Goal: Task Accomplishment & Management: Manage account settings

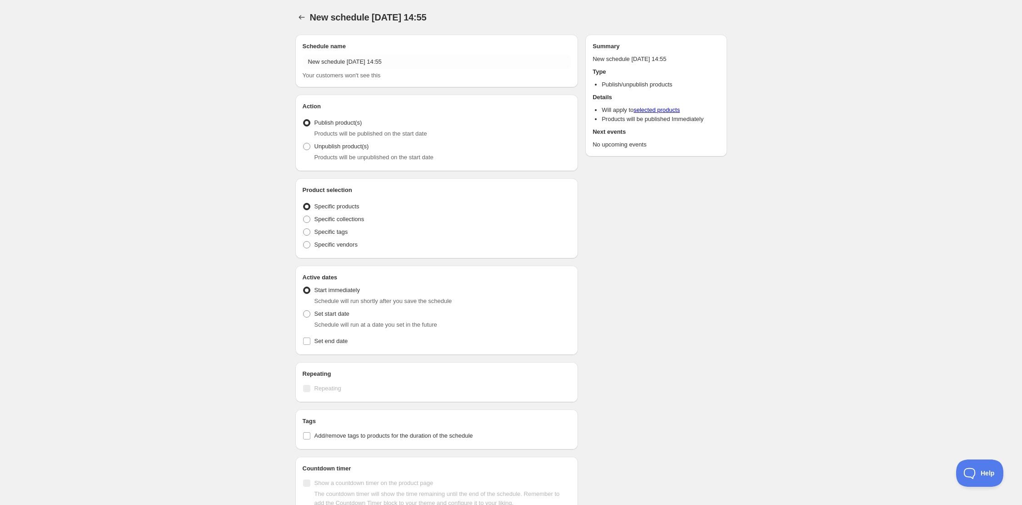
radio input "true"
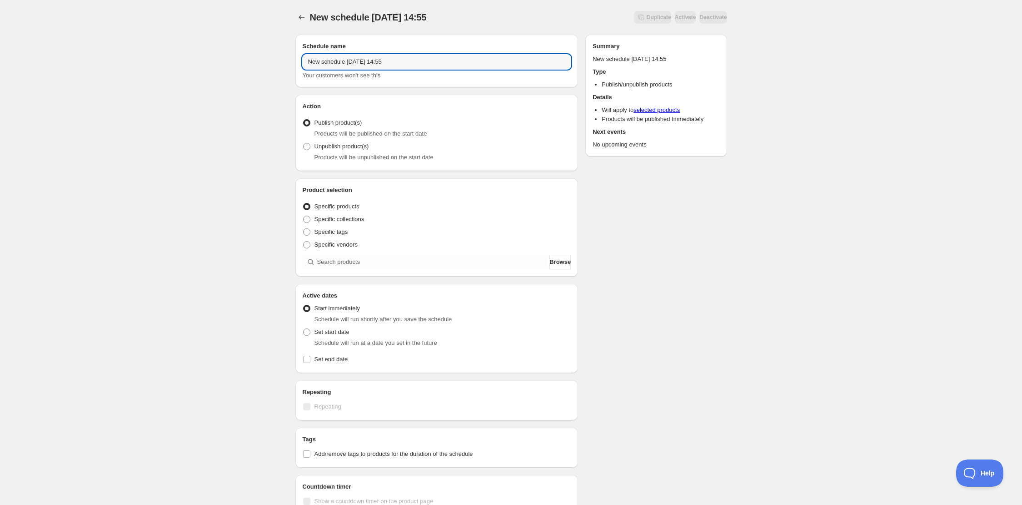
drag, startPoint x: 414, startPoint y: 60, endPoint x: 201, endPoint y: 57, distance: 213.2
click at [201, 57] on div "New schedule Aug 22 2025 14:55. This page is ready New schedule Aug 22 2025 14:…" at bounding box center [511, 346] width 1022 height 693
drag, startPoint x: 378, startPoint y: 64, endPoint x: 278, endPoint y: 55, distance: 100.4
click at [278, 55] on div "KOBE 3 PROTRO 'HALO' MVP . This page is ready KOBE 3 PROTRO 'HALO' MVP Duplicat…" at bounding box center [511, 346] width 1022 height 693
type input "KOBE 3 PROTRO 'HALO' MVP"
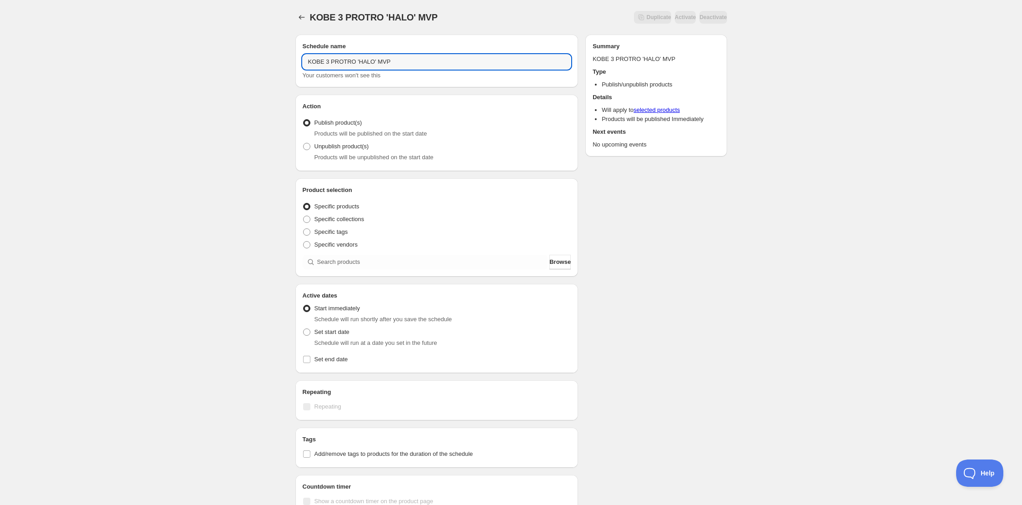
drag, startPoint x: 274, startPoint y: 77, endPoint x: 296, endPoint y: 94, distance: 28.0
click at [274, 77] on div "KOBE 3 PROTRO 'HALO' MVP . This page is ready KOBE 3 PROTRO 'HALO' MVP Duplicat…" at bounding box center [511, 346] width 1022 height 693
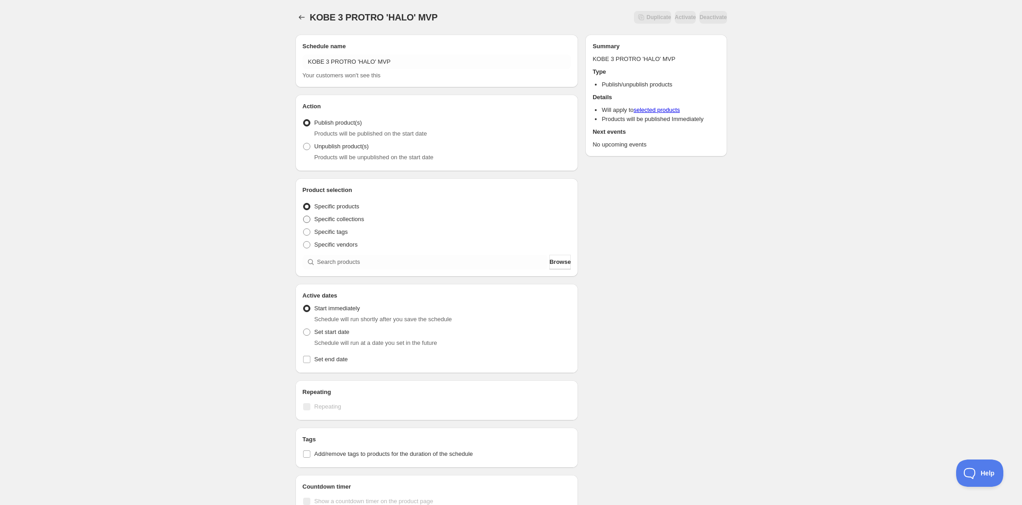
click at [330, 217] on span "Specific collections" at bounding box center [340, 218] width 50 height 7
click at [304, 216] on input "Specific collections" at bounding box center [303, 215] width 0 height 0
radio input "true"
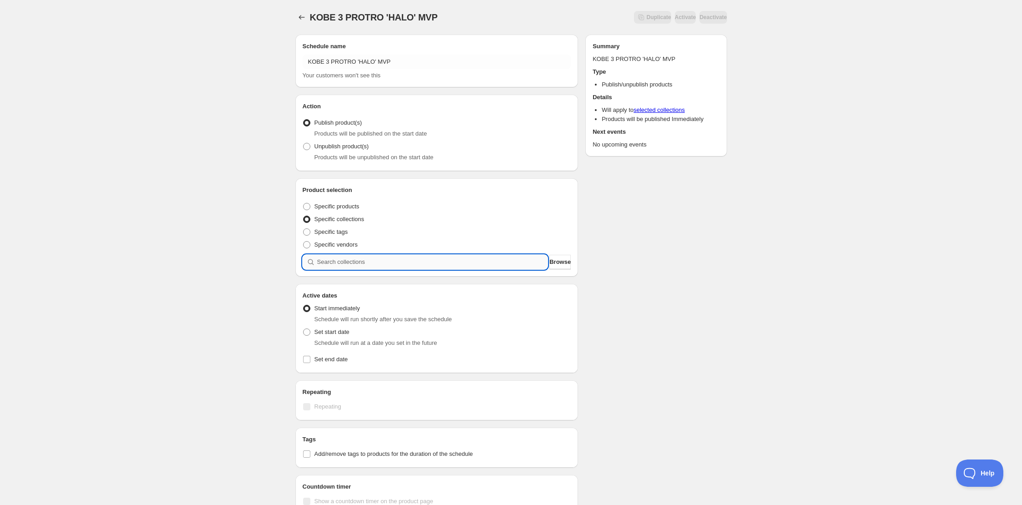
click at [354, 266] on input "search" at bounding box center [432, 262] width 231 height 15
type input "K"
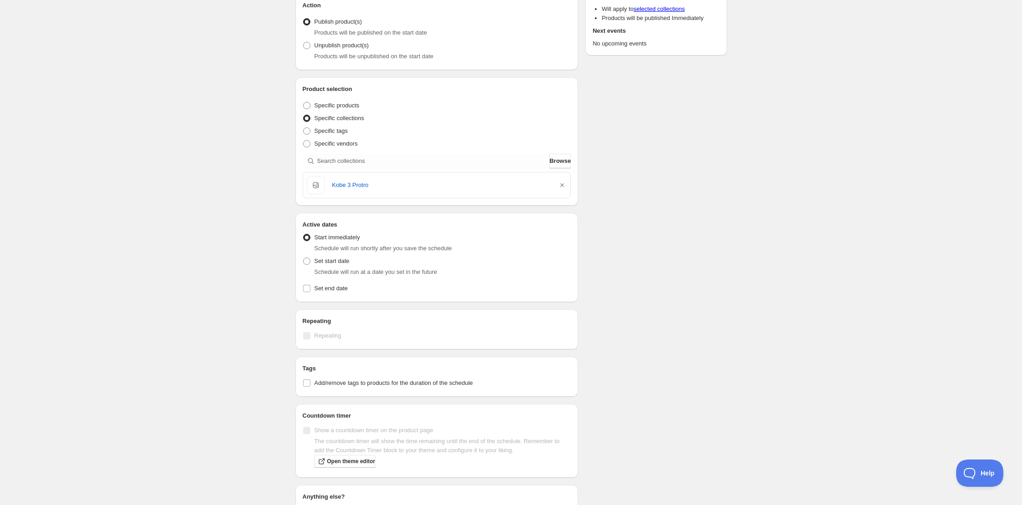
scroll to position [102, 0]
click at [308, 283] on span at bounding box center [307, 287] width 8 height 8
click at [308, 284] on input "Set end date" at bounding box center [306, 287] width 7 height 7
checkbox input "true"
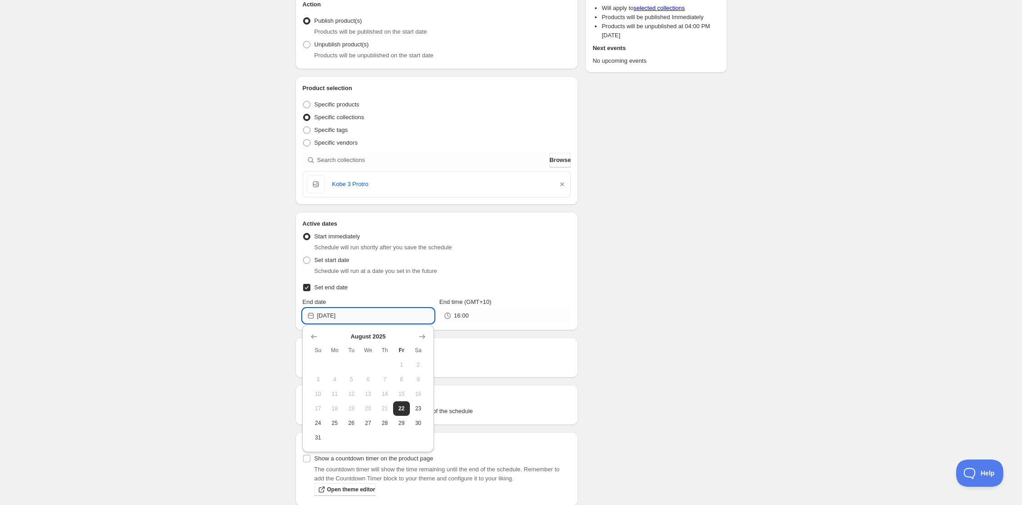
click at [346, 313] on input "[DATE]" at bounding box center [375, 315] width 117 height 15
click at [415, 406] on span "23" at bounding box center [419, 408] width 10 height 7
type input "[DATE]"
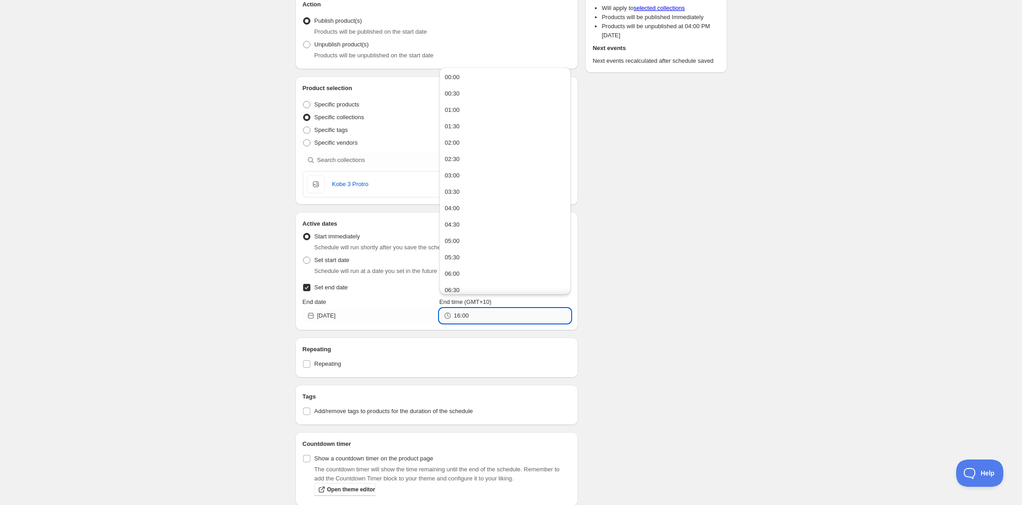
click at [478, 312] on input "16:00" at bounding box center [512, 315] width 117 height 15
click at [318, 263] on span "Set start date" at bounding box center [332, 259] width 35 height 9
click at [304, 257] on input "Set start date" at bounding box center [303, 256] width 0 height 0
radio input "true"
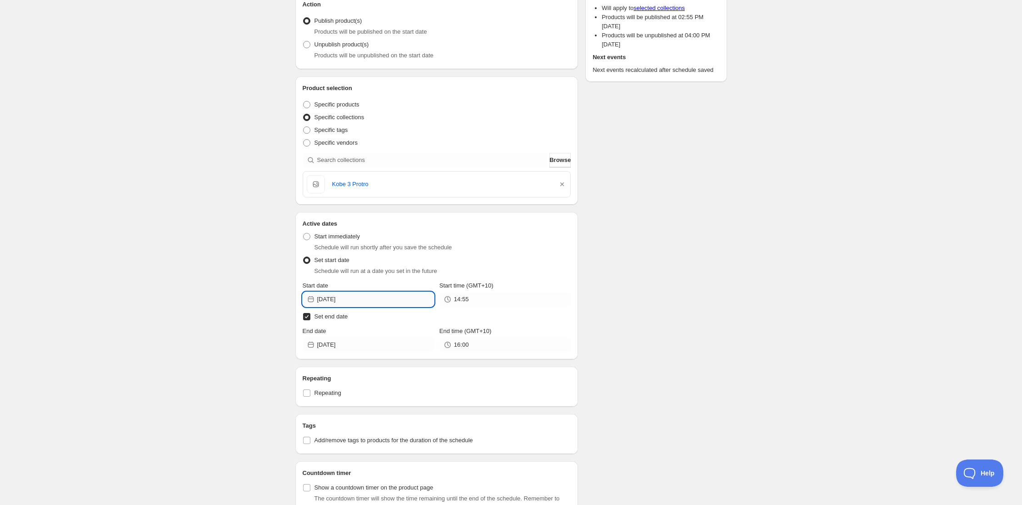
click at [356, 303] on input "[DATE]" at bounding box center [375, 299] width 117 height 15
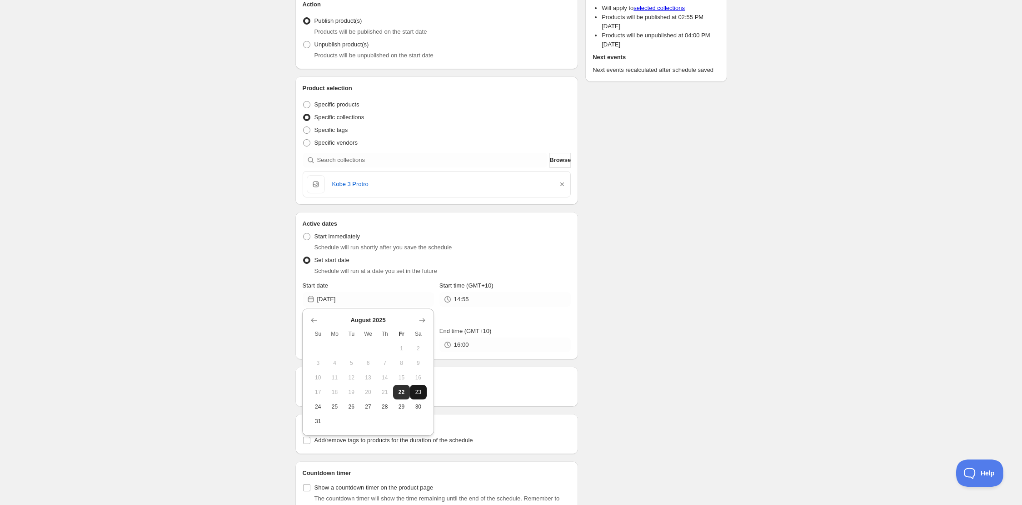
click at [414, 391] on span "23" at bounding box center [419, 391] width 10 height 7
type input "[DATE]"
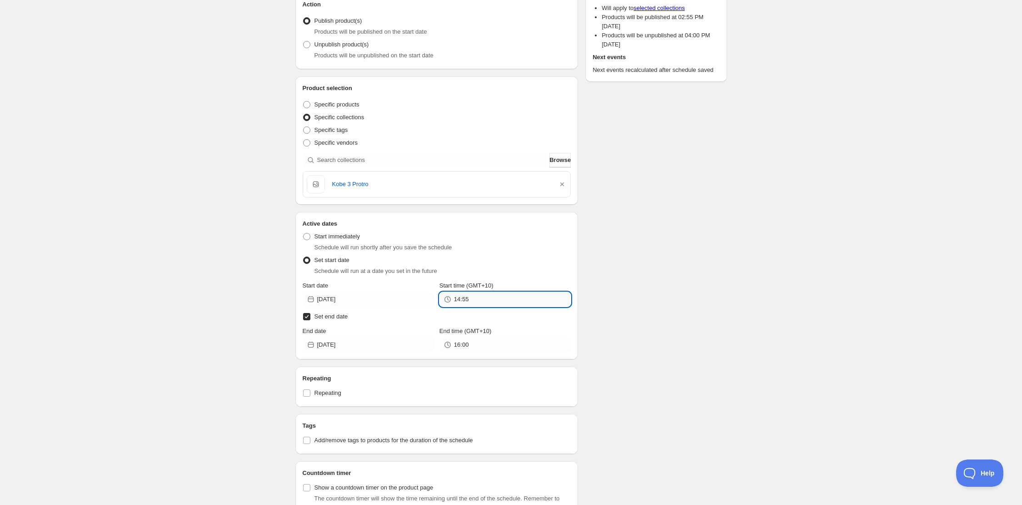
click at [484, 299] on input "14:55" at bounding box center [512, 299] width 117 height 15
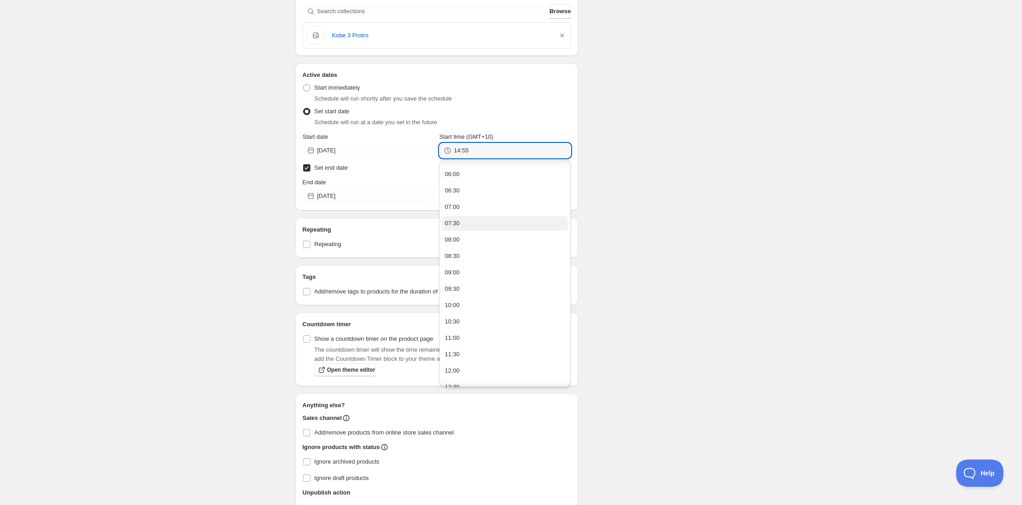
scroll to position [237, 0]
click at [478, 262] on button "10:00" at bounding box center [505, 260] width 126 height 15
type input "10:00"
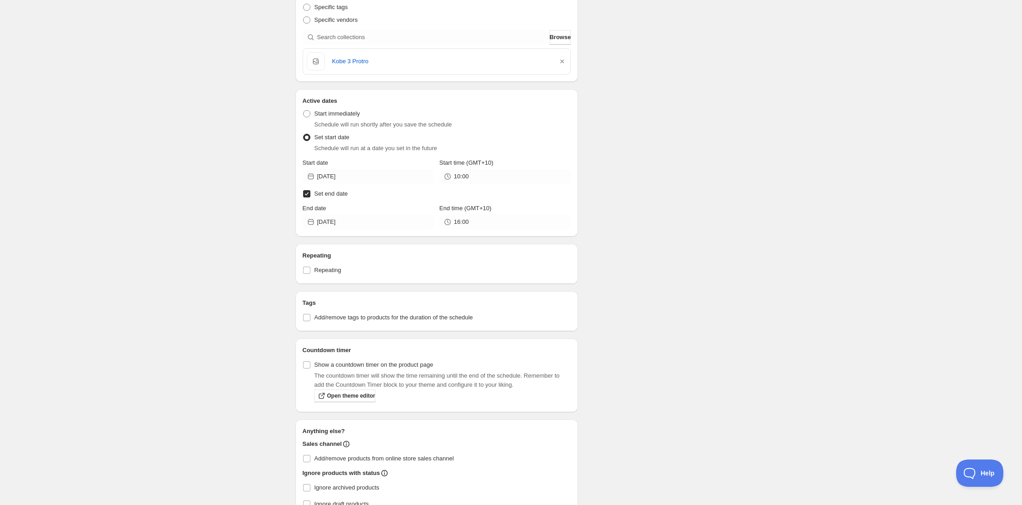
scroll to position [223, 0]
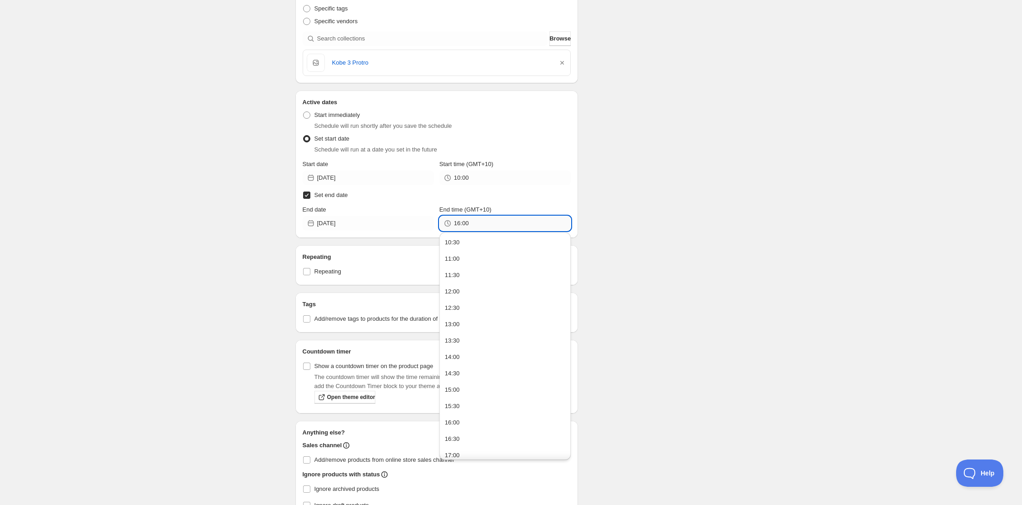
click at [465, 222] on input "16:00" at bounding box center [512, 223] width 117 height 15
click at [486, 245] on button "10:30" at bounding box center [505, 245] width 126 height 15
type input "10:30"
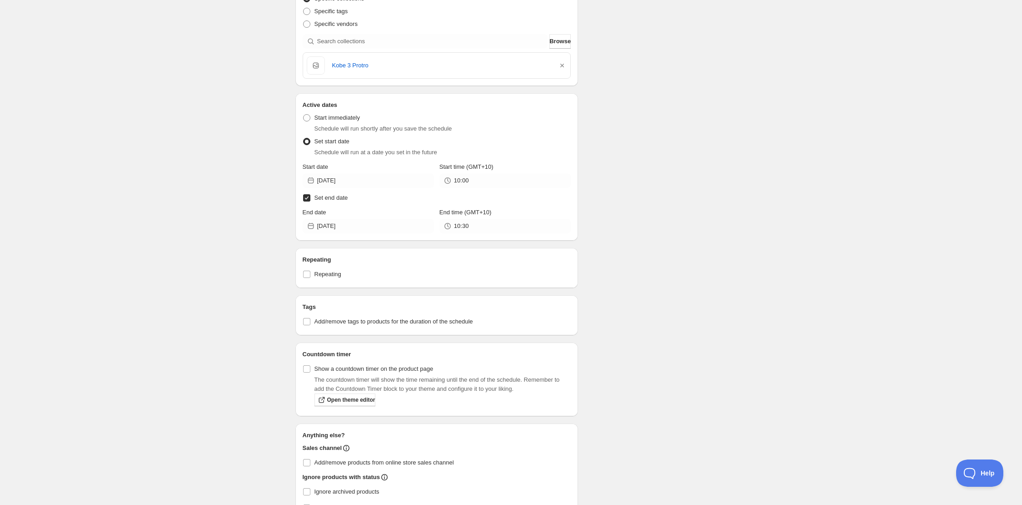
click at [603, 232] on div "Schedule name KOBE 3 PROTRO 'HALO' MVP Your customers won't see this Action Act…" at bounding box center [507, 196] width 439 height 779
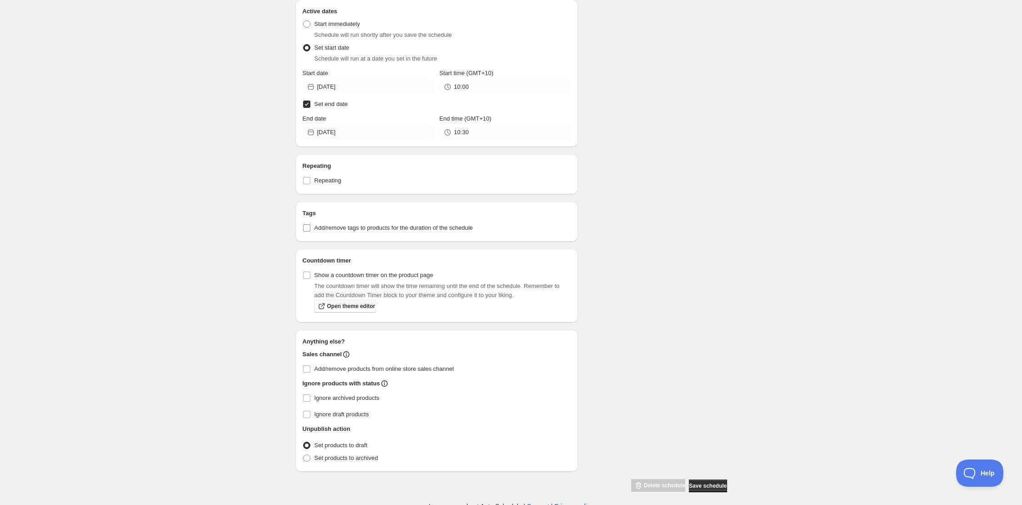
scroll to position [318, 0]
click at [343, 364] on span "Add/remove products from online store sales channel" at bounding box center [385, 364] width 140 height 7
click at [310, 364] on input "Add/remove products from online store sales channel" at bounding box center [306, 364] width 7 height 7
checkbox input "true"
click at [317, 437] on span "Set products to draft" at bounding box center [341, 440] width 53 height 7
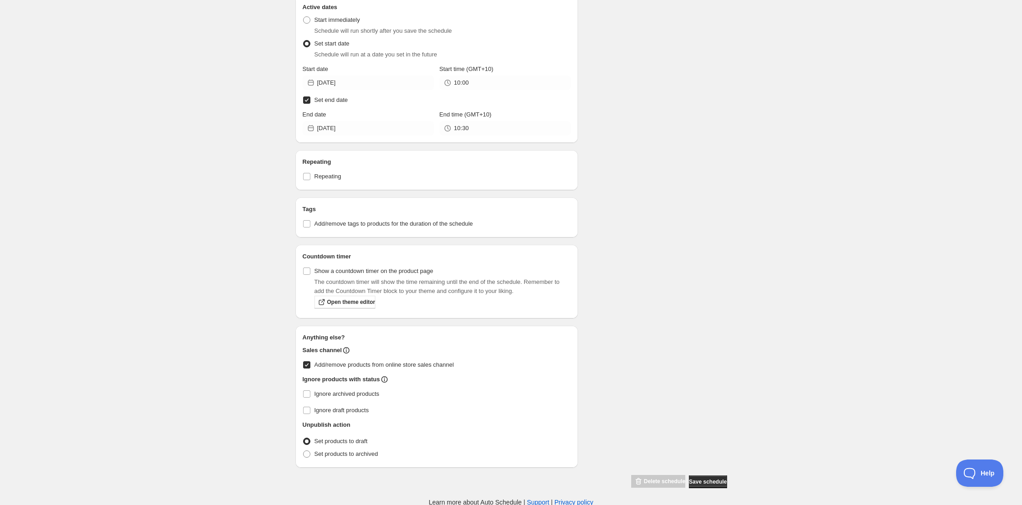
click at [304, 437] on input "Set products to draft" at bounding box center [303, 437] width 0 height 0
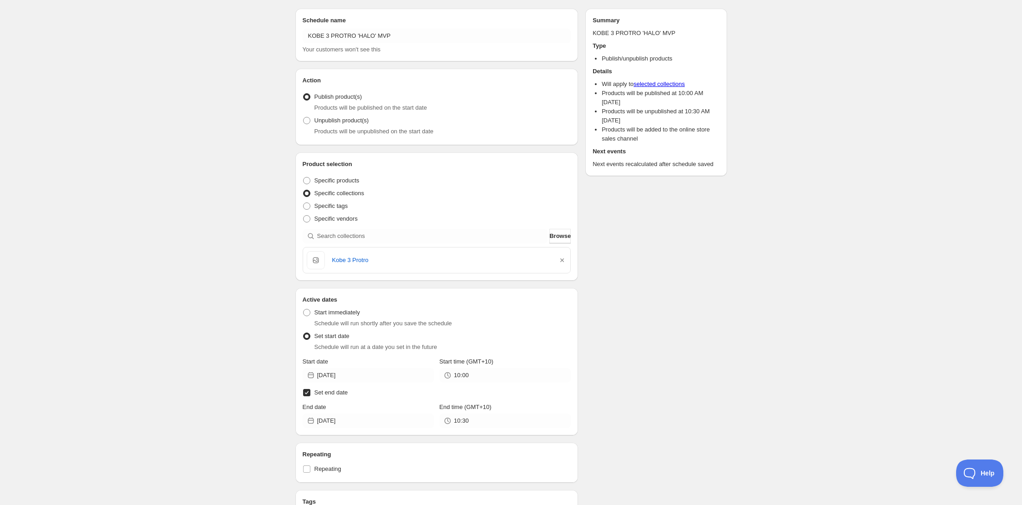
scroll to position [28, 0]
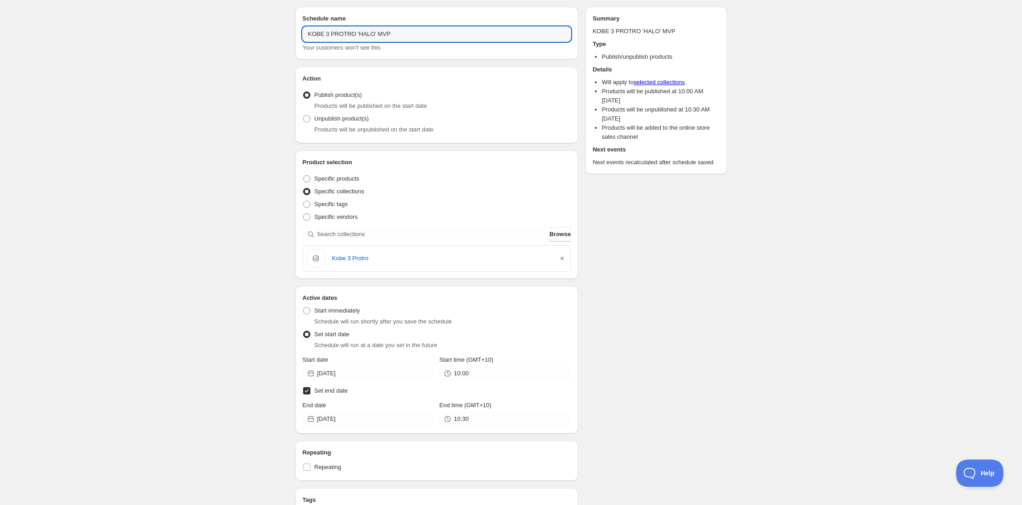
drag, startPoint x: 377, startPoint y: 33, endPoint x: 248, endPoint y: 30, distance: 129.1
click at [248, 30] on div "KOBE 3 PROTRO 'HALO' MVP . This page is ready KOBE 3 PROTRO 'HALO' MVP Duplicat…" at bounding box center [511, 384] width 1022 height 825
click at [234, 48] on div "KOBE 3 PROTRO 'HALO' MVP . This page is ready KOBE 3 PROTRO 'HALO' MVP Duplicat…" at bounding box center [511, 384] width 1022 height 825
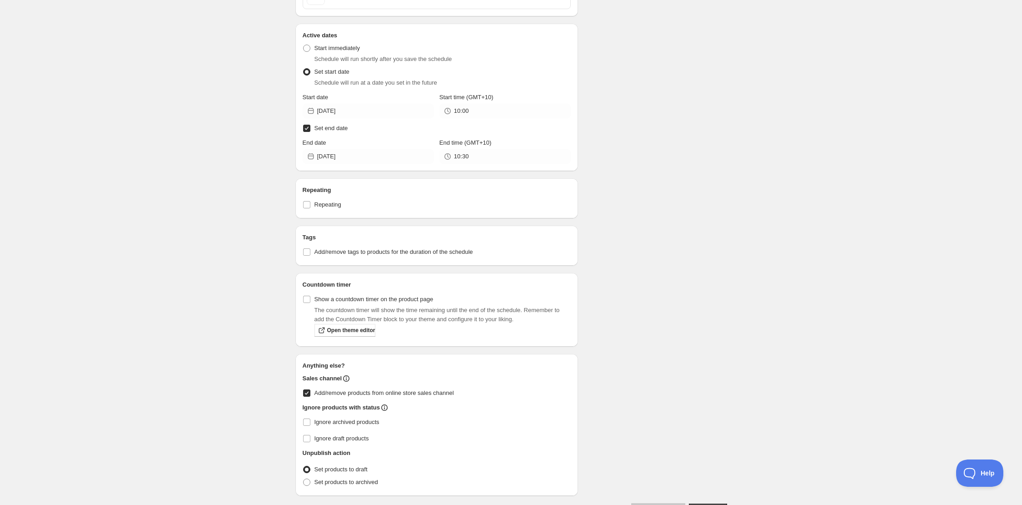
scroll to position [318, 0]
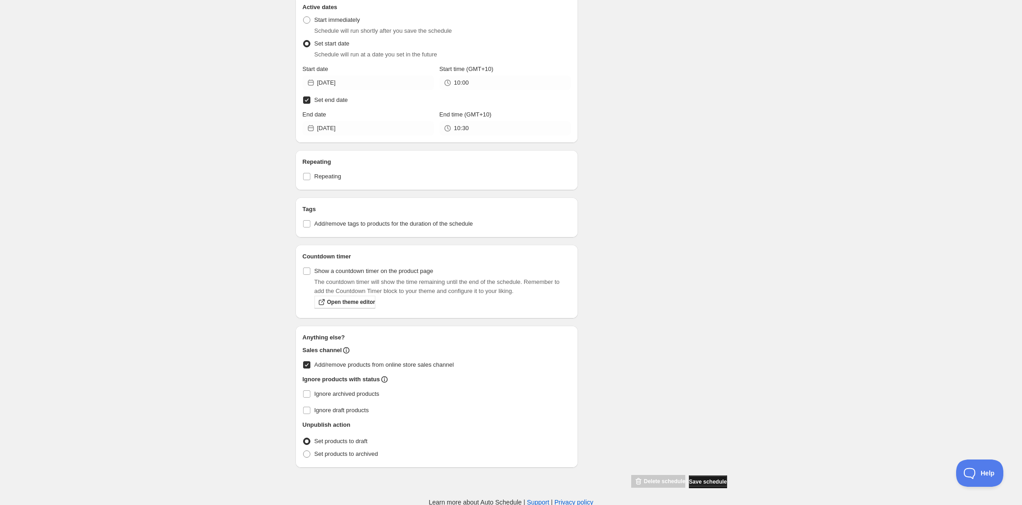
click at [694, 479] on span "Save schedule" at bounding box center [708, 481] width 38 height 7
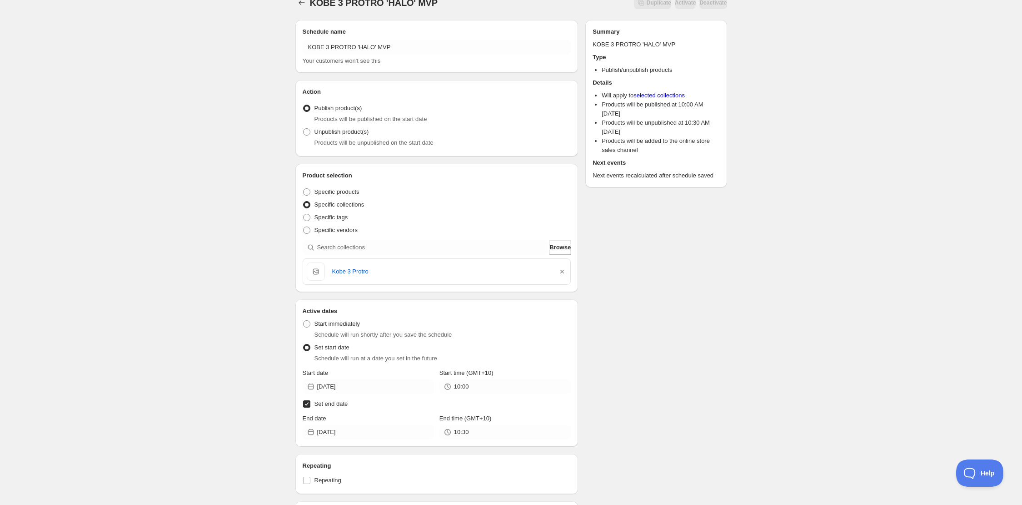
scroll to position [0, 0]
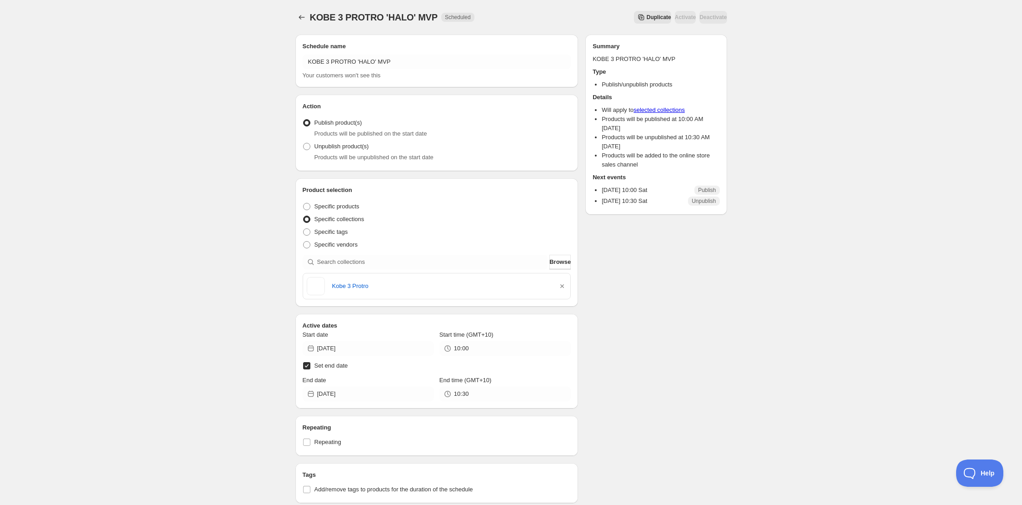
click at [300, 7] on div "KOBE 3 PROTRO 'HALO' MVP. This page is ready KOBE 3 PROTRO 'HALO' MVP Scheduled…" at bounding box center [511, 17] width 432 height 35
click at [303, 23] on button "Schedules" at bounding box center [301, 17] width 13 height 13
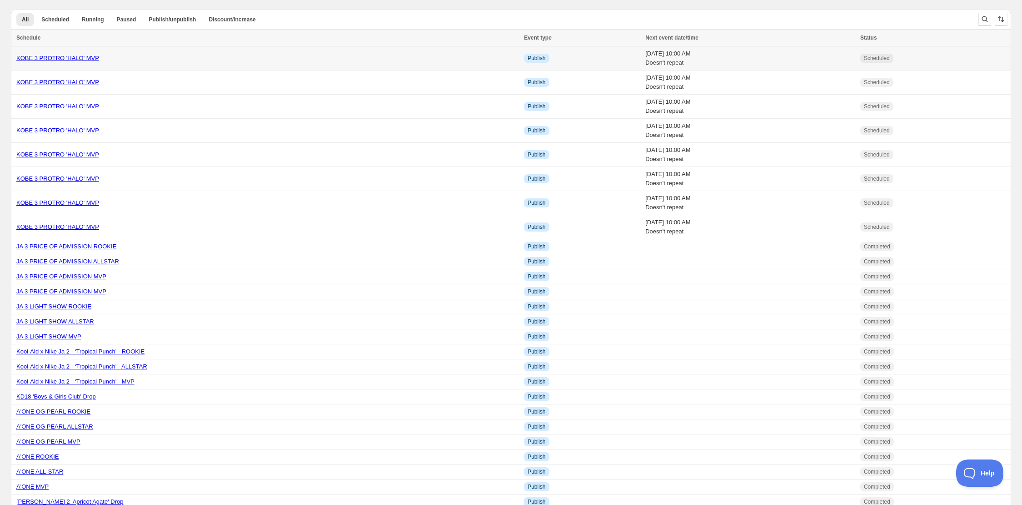
click at [74, 57] on link "KOBE 3 PROTRO 'HALO' MVP" at bounding box center [57, 58] width 83 height 7
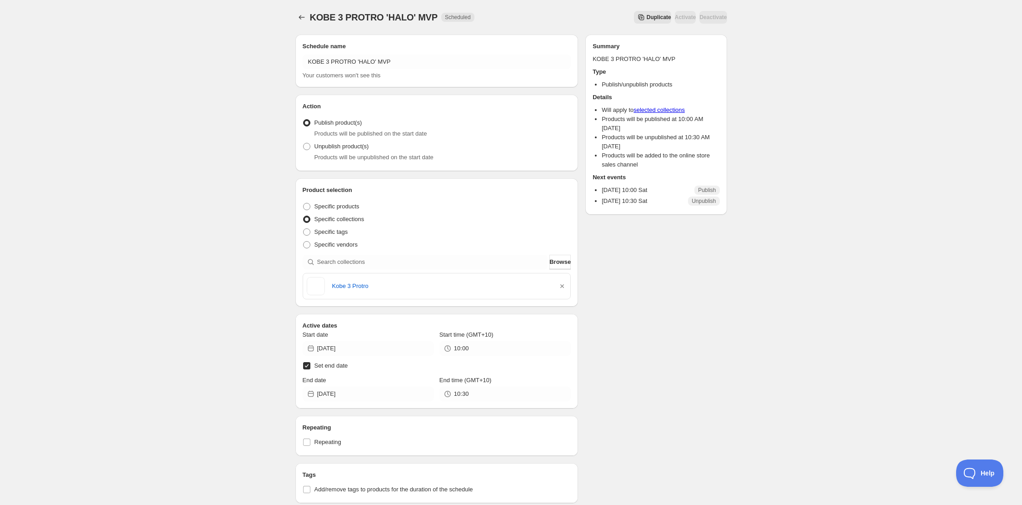
click at [836, 77] on div "KOBE 3 PROTRO 'HALO' MVP. This page is ready KOBE 3 PROTRO 'HALO' MVP Scheduled…" at bounding box center [511, 386] width 1022 height 772
click at [300, 13] on icon "Schedules" at bounding box center [301, 17] width 9 height 9
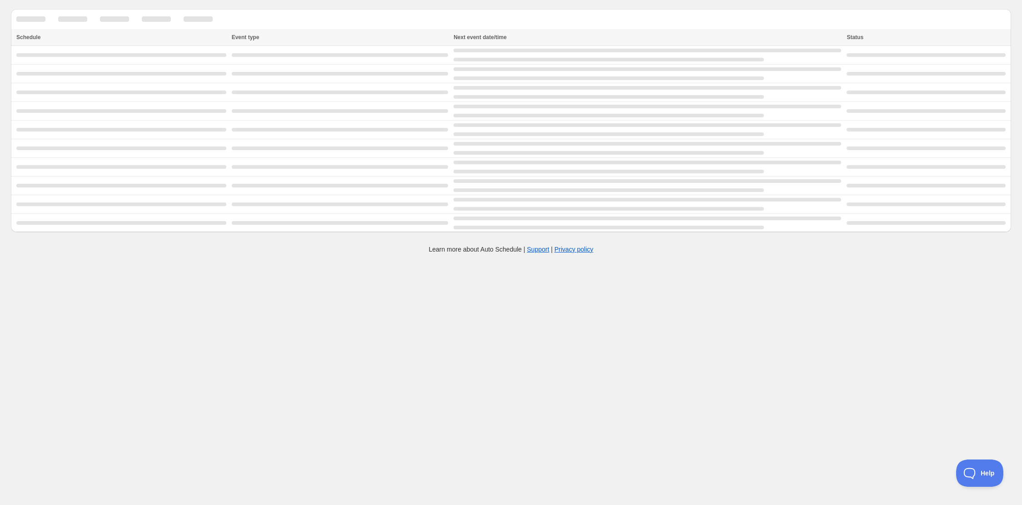
click at [308, 3] on div "Schedule Event type Next event date/time Status Select all 25 Schedules 0 selec…" at bounding box center [508, 117] width 1008 height 230
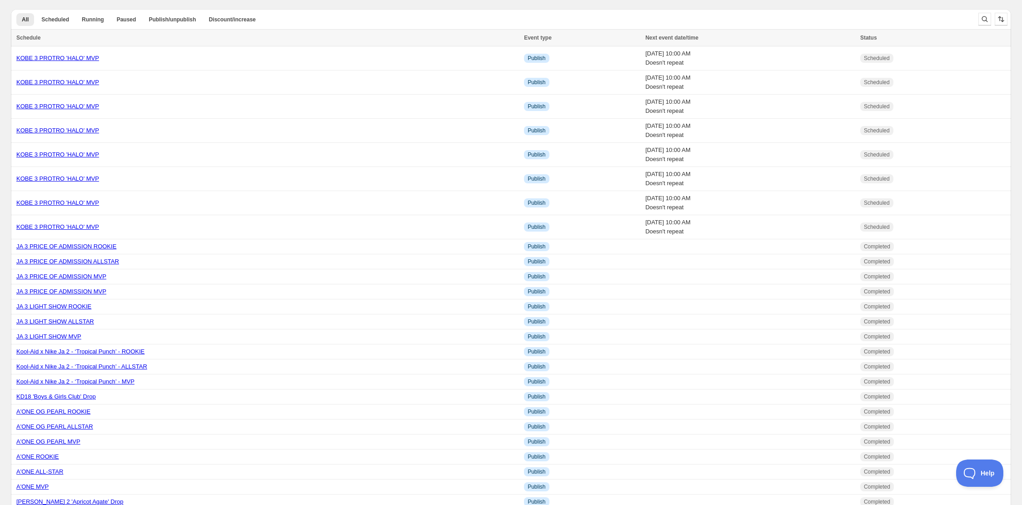
click at [324, 9] on div "All Scheduled Running Paused Publish/unpublish Discount/increase More views All…" at bounding box center [491, 19] width 960 height 20
click at [267, 195] on td "KOBE 3 PROTRO 'HALO' MVP" at bounding box center [266, 203] width 510 height 24
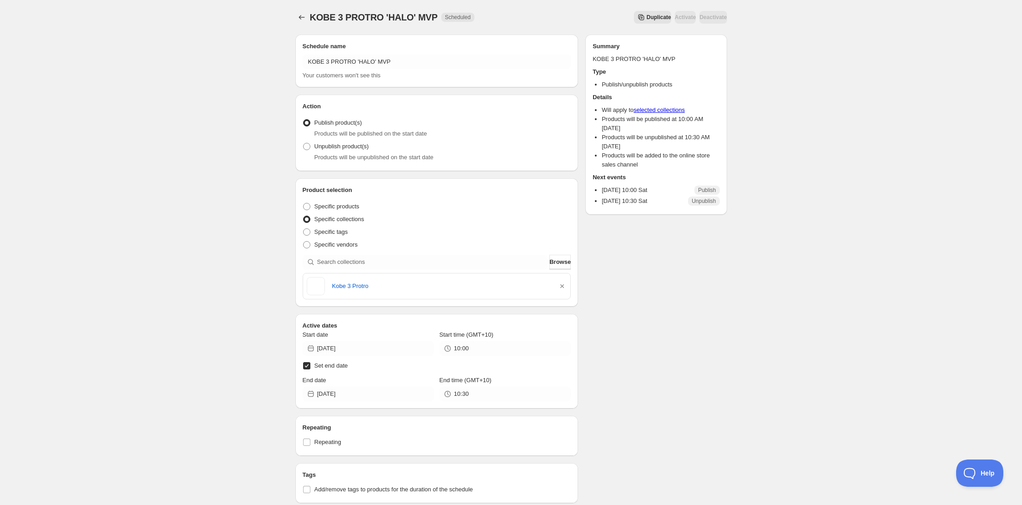
click at [715, 16] on div "Deactivate" at bounding box center [713, 17] width 27 height 13
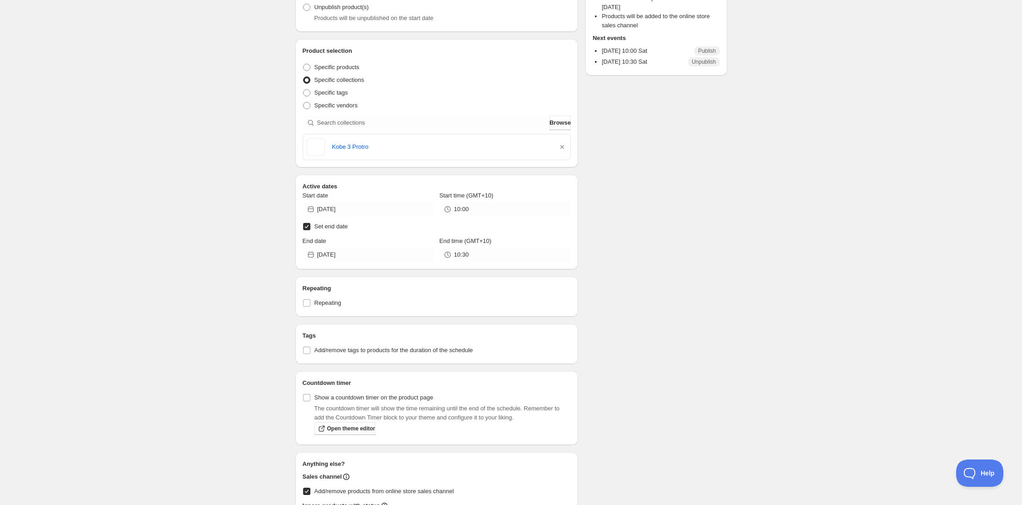
scroll to position [265, 0]
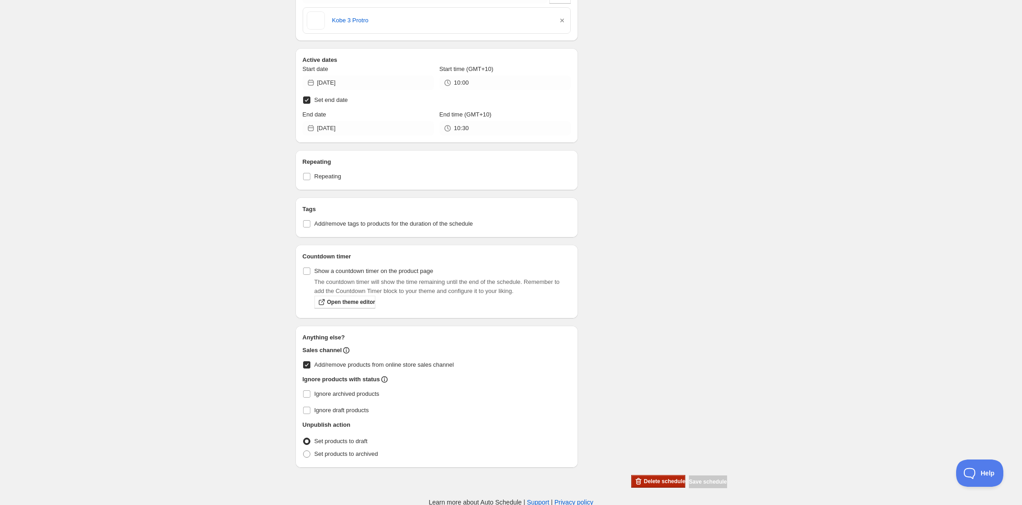
click at [669, 475] on button "Delete schedule" at bounding box center [658, 481] width 54 height 13
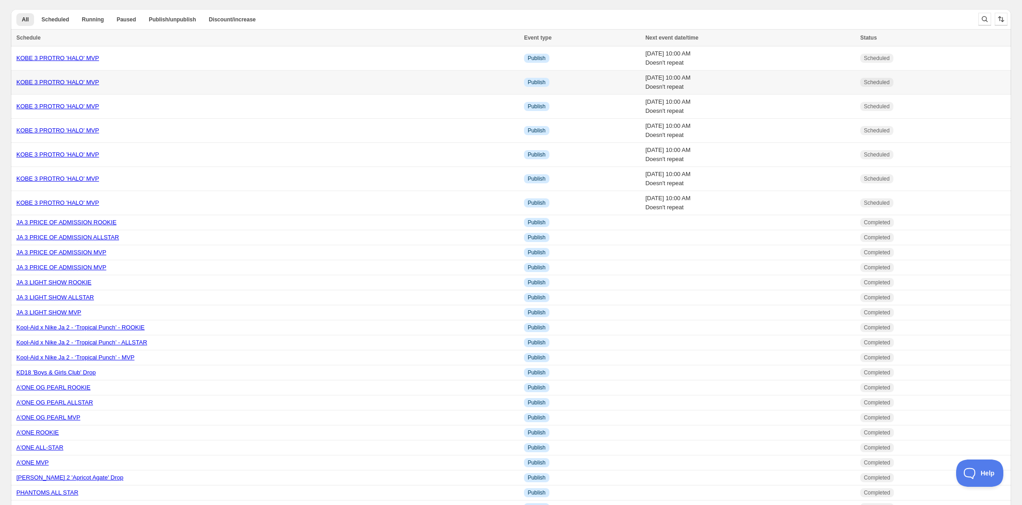
click at [219, 78] on div "KOBE 3 PROTRO 'HALO' MVP" at bounding box center [267, 82] width 502 height 9
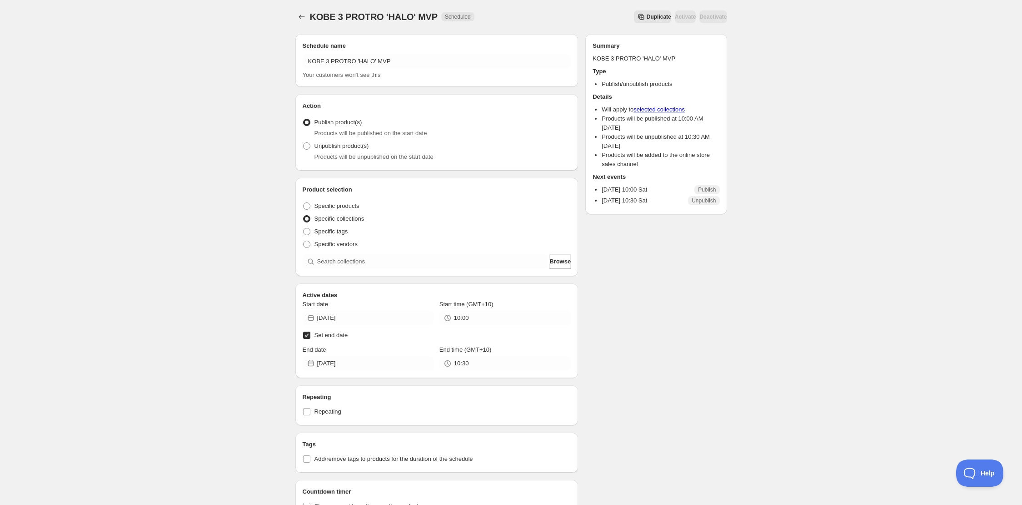
scroll to position [236, 0]
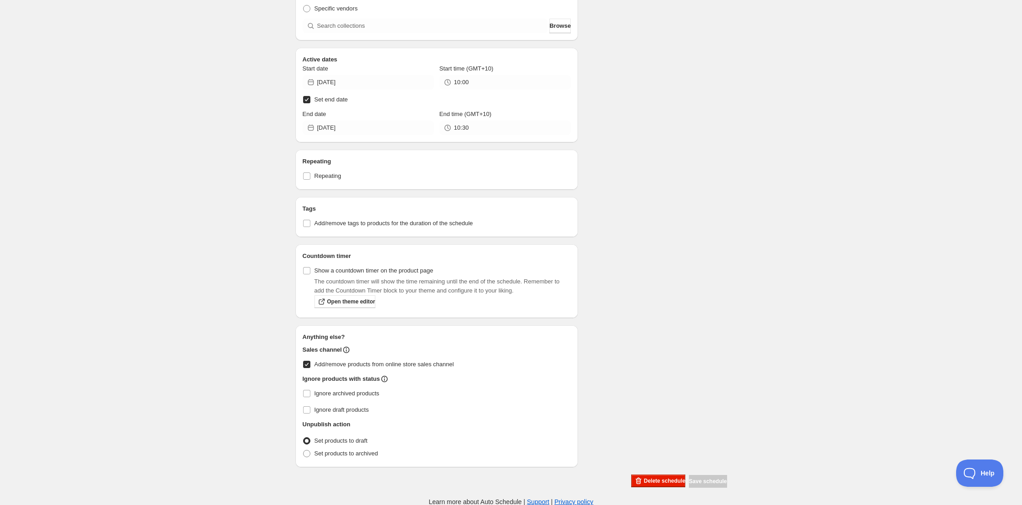
click at [632, 480] on div "Schedule name KOBE 3 PROTRO 'HALO' MVP Your customers won't see this Action Act…" at bounding box center [507, 139] width 439 height 696
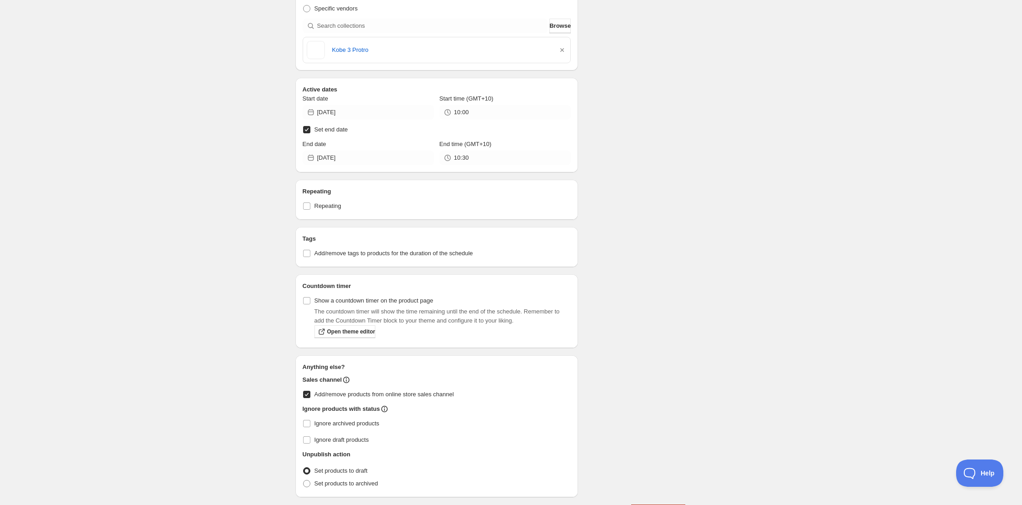
scroll to position [265, 0]
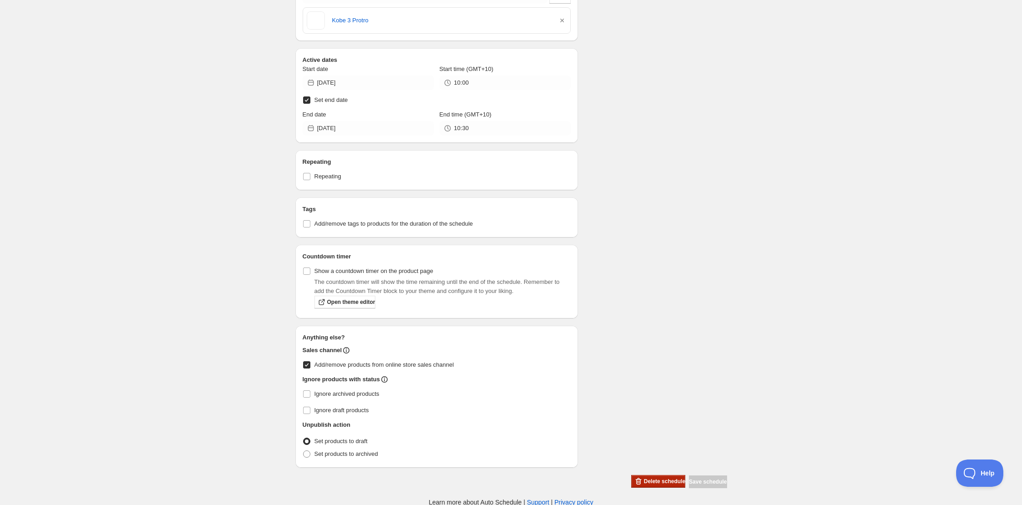
click at [641, 475] on button "Delete schedule" at bounding box center [658, 481] width 54 height 13
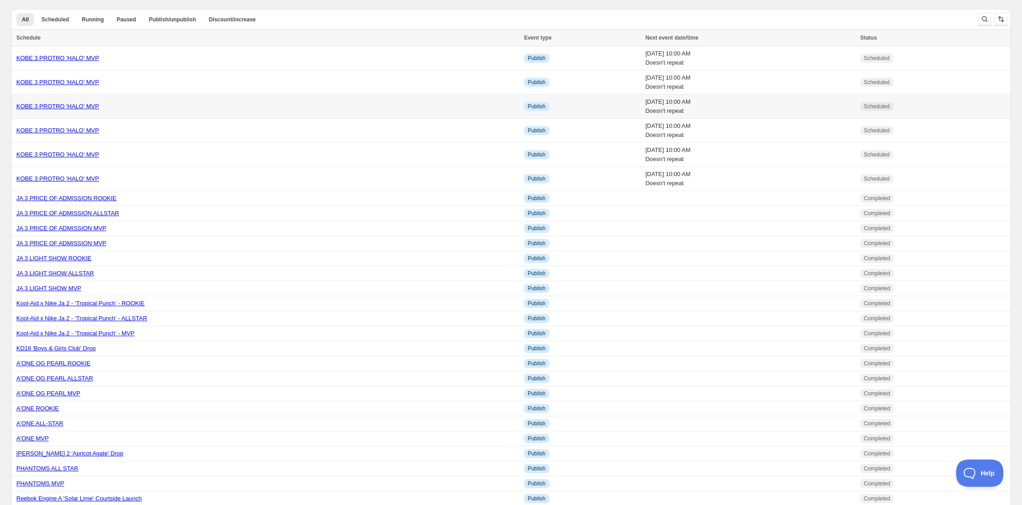
click at [163, 105] on div "KOBE 3 PROTRO 'HALO' MVP" at bounding box center [267, 106] width 502 height 9
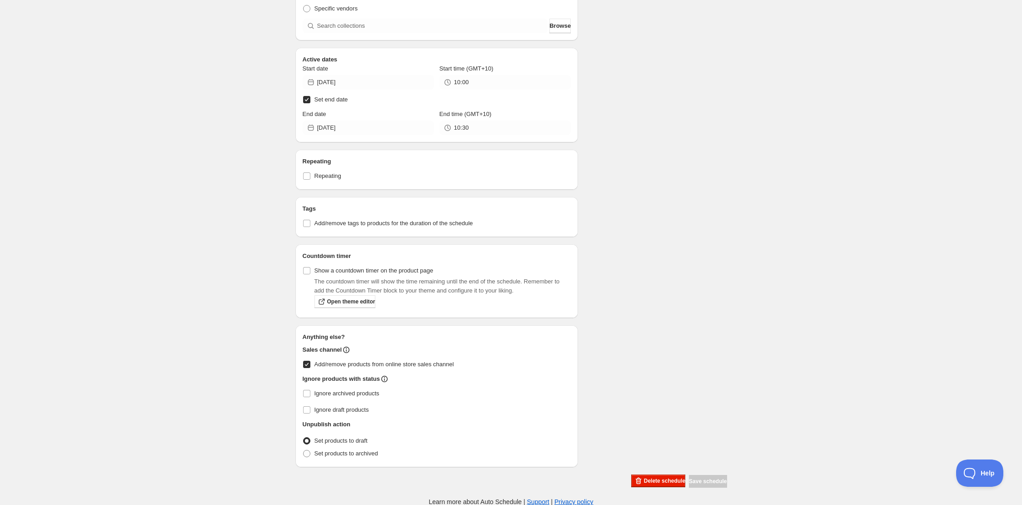
scroll to position [251, 0]
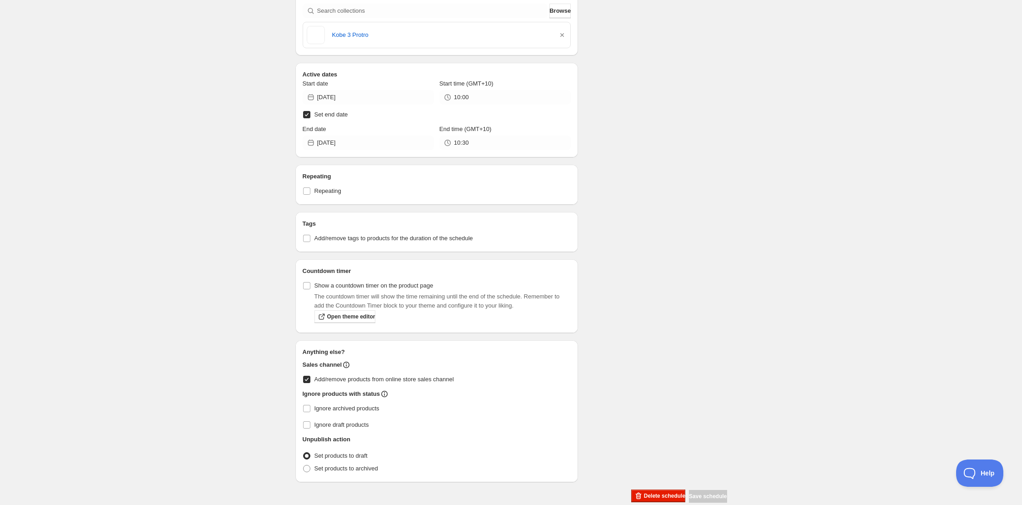
click at [624, 472] on div "Schedule name KOBE 3 PROTRO 'HALO' MVP Your customers won't see this Action Act…" at bounding box center [507, 139] width 439 height 726
click at [642, 490] on button "Delete schedule" at bounding box center [658, 495] width 54 height 13
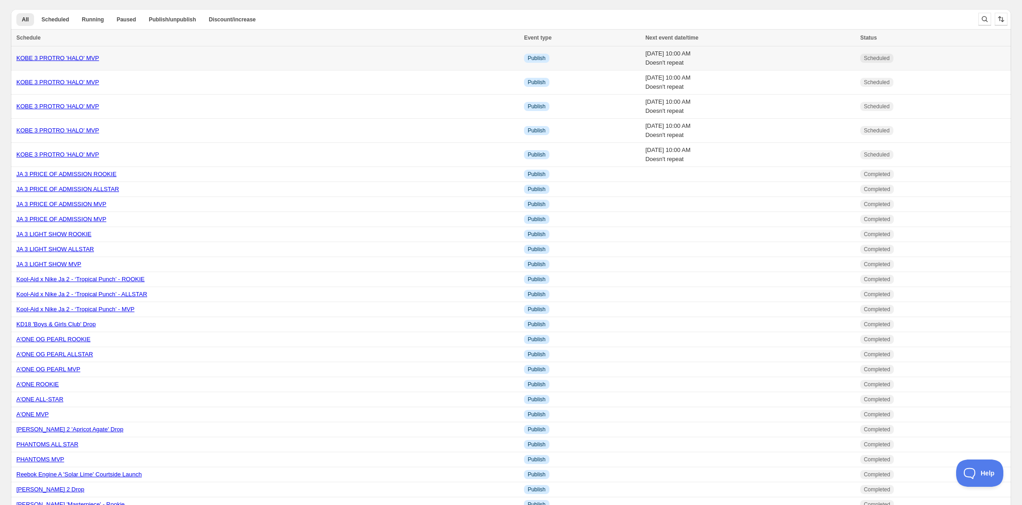
click at [149, 56] on div "KOBE 3 PROTRO 'HALO' MVP" at bounding box center [267, 58] width 502 height 9
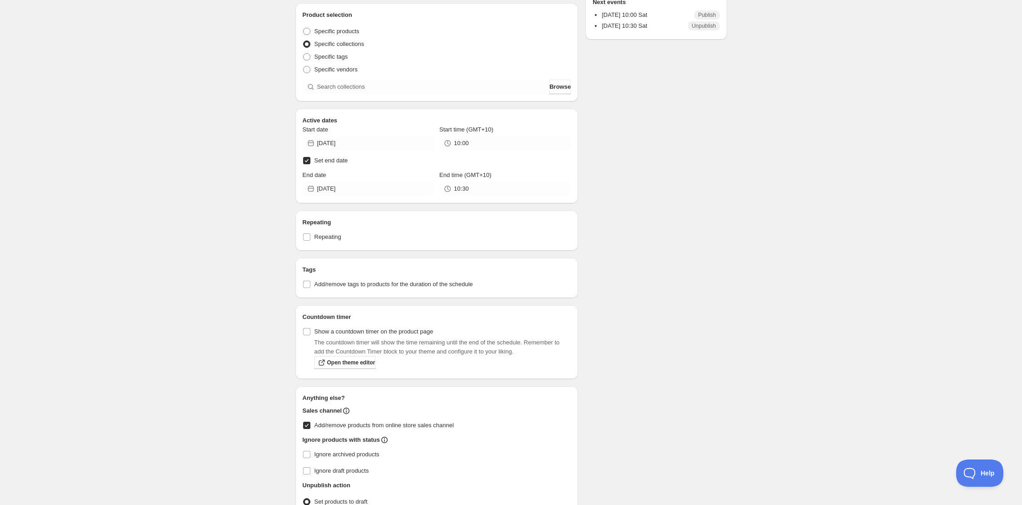
scroll to position [236, 0]
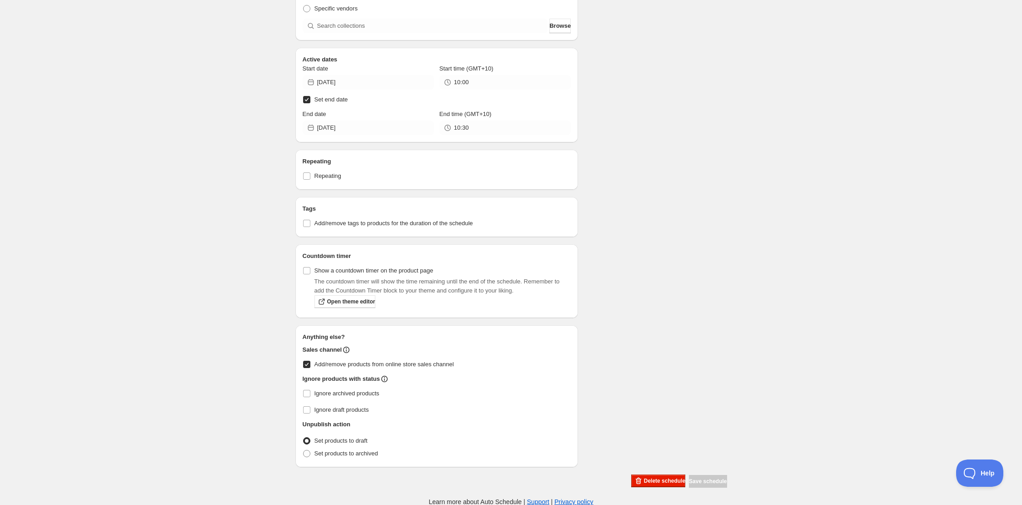
click at [630, 481] on div "Schedule name KOBE 3 PROTRO 'HALO' MVP Your customers won't see this Action Act…" at bounding box center [507, 139] width 439 height 696
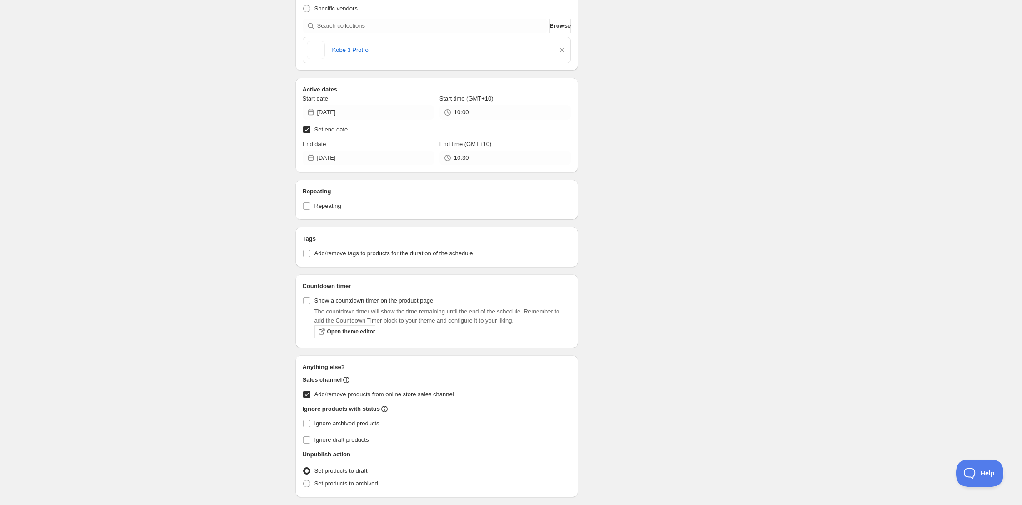
scroll to position [265, 0]
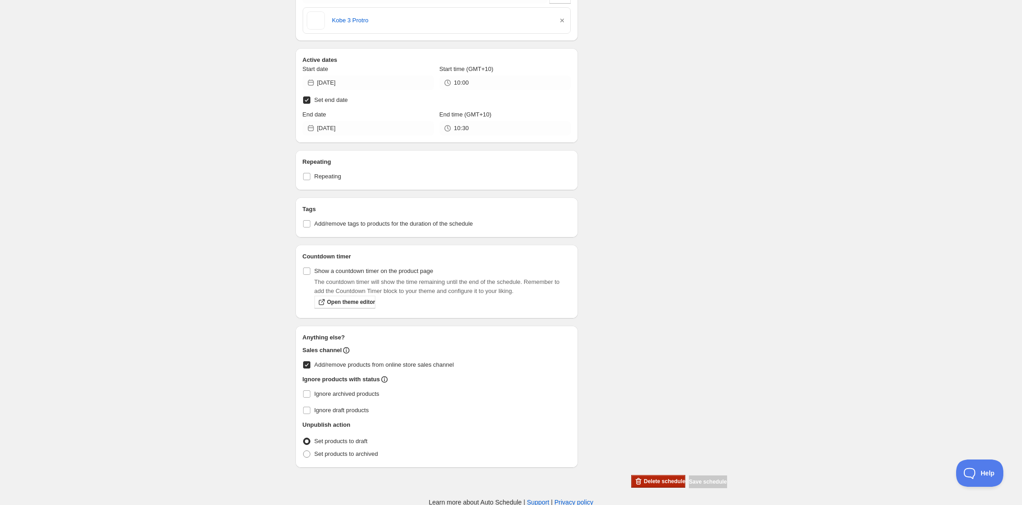
click at [644, 478] on span "Delete schedule" at bounding box center [664, 480] width 41 height 7
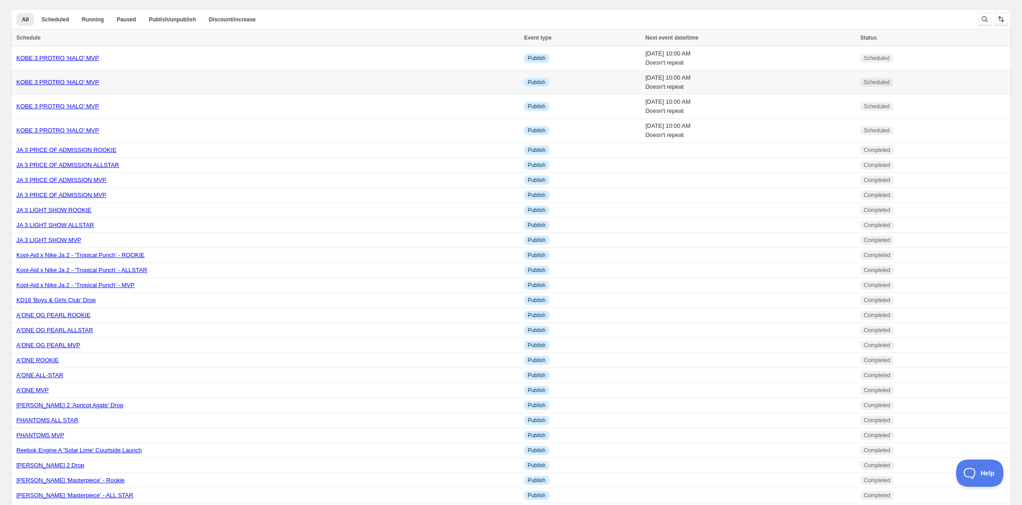
click at [225, 91] on td "KOBE 3 PROTRO 'HALO' MVP" at bounding box center [266, 82] width 510 height 24
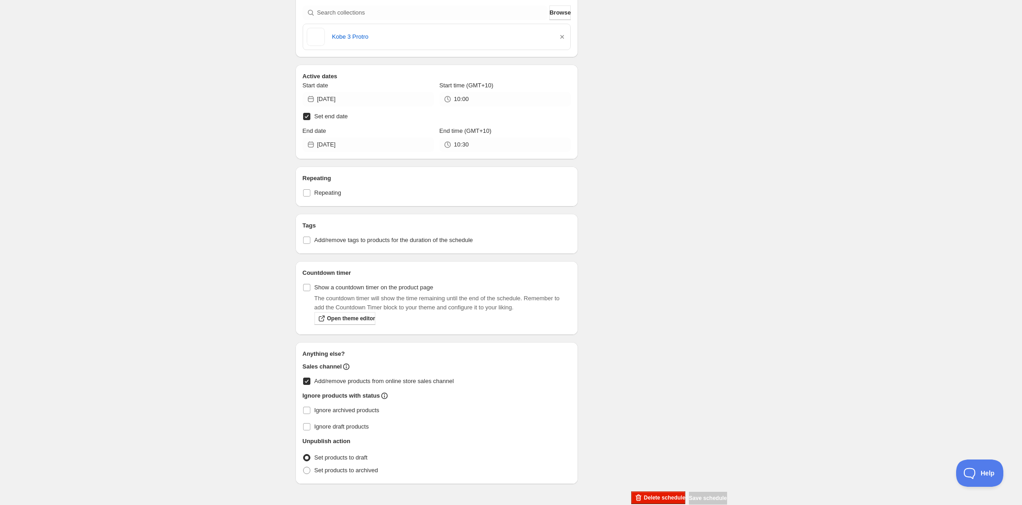
scroll to position [265, 0]
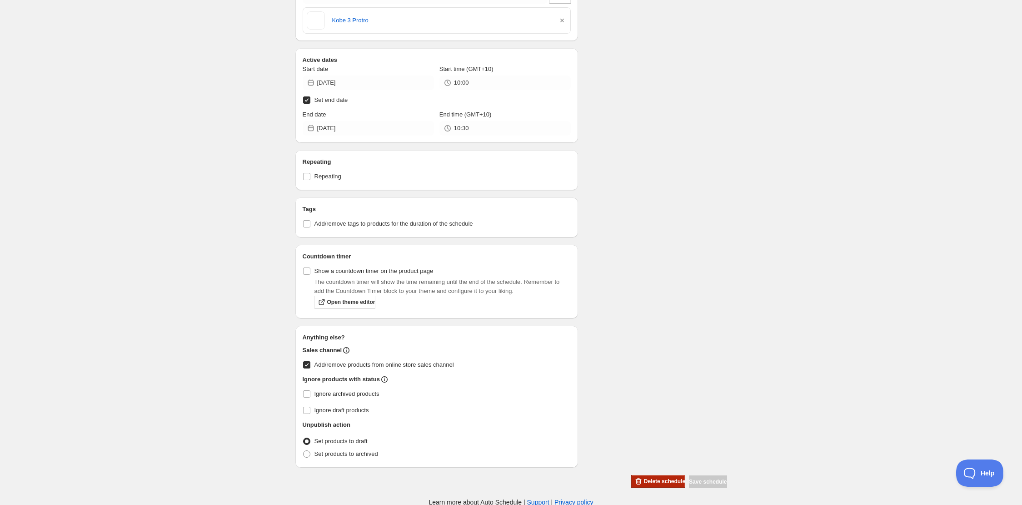
click at [649, 478] on span "Delete schedule" at bounding box center [664, 480] width 41 height 7
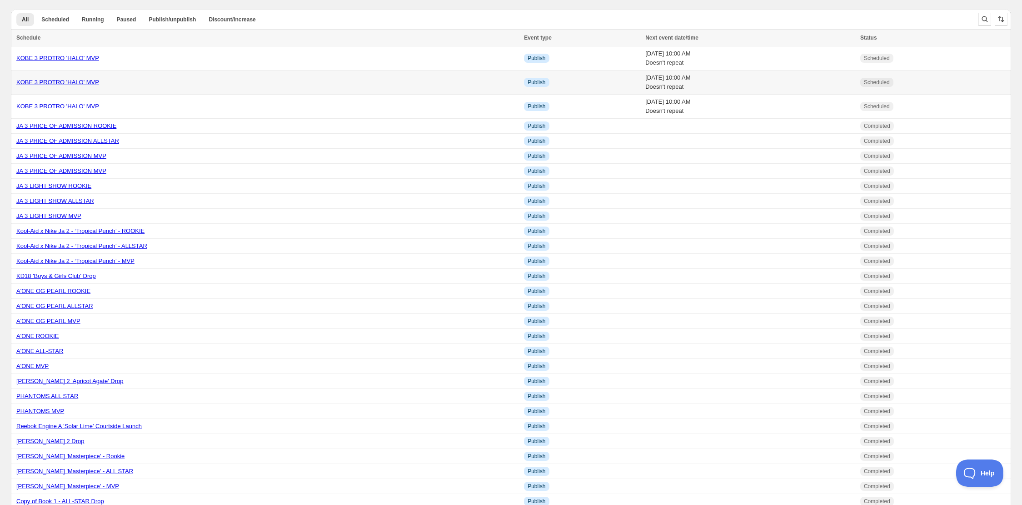
click at [160, 86] on div "KOBE 3 PROTRO 'HALO' MVP" at bounding box center [267, 82] width 502 height 9
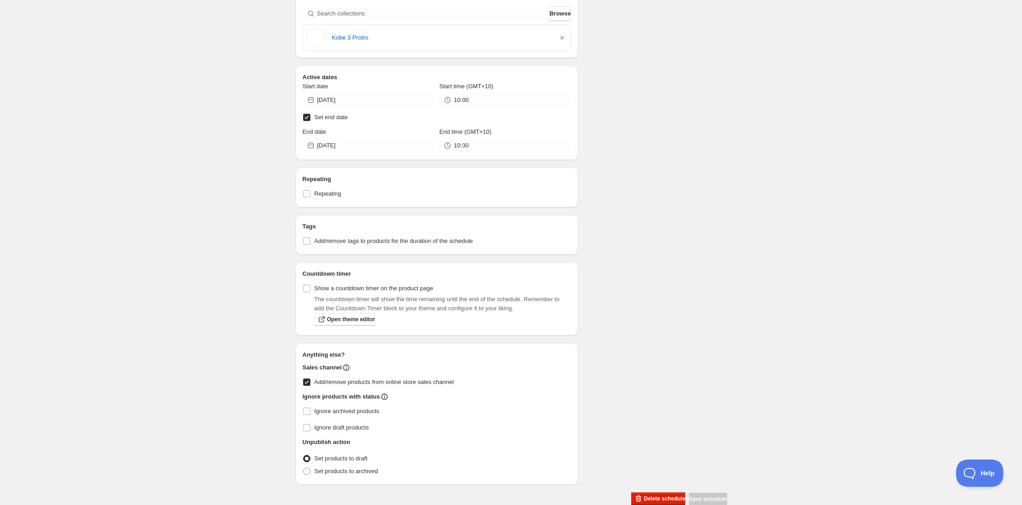
click at [646, 491] on div "Schedule name KOBE 3 PROTRO 'HALO' MVP Your customers won't see this Action Act…" at bounding box center [507, 142] width 439 height 726
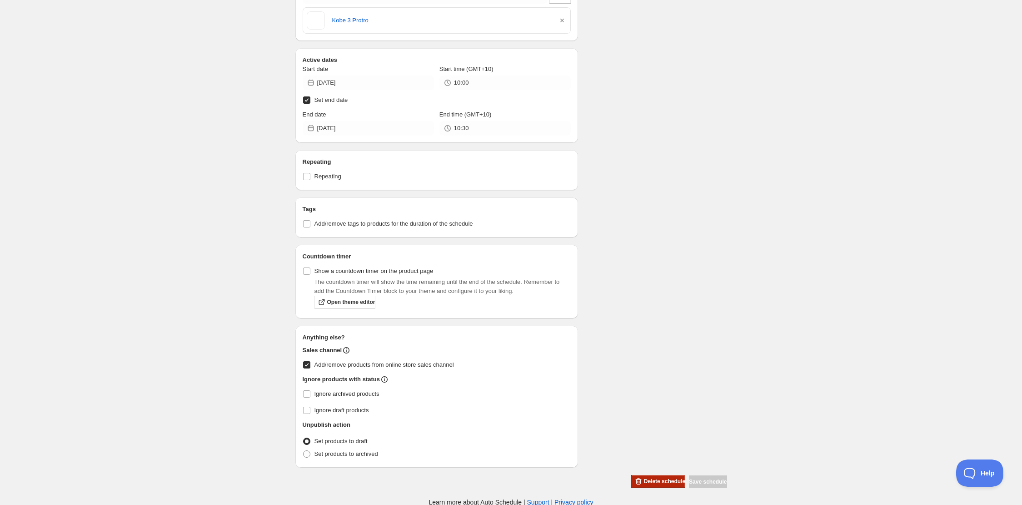
click at [645, 475] on button "Delete schedule" at bounding box center [658, 481] width 54 height 13
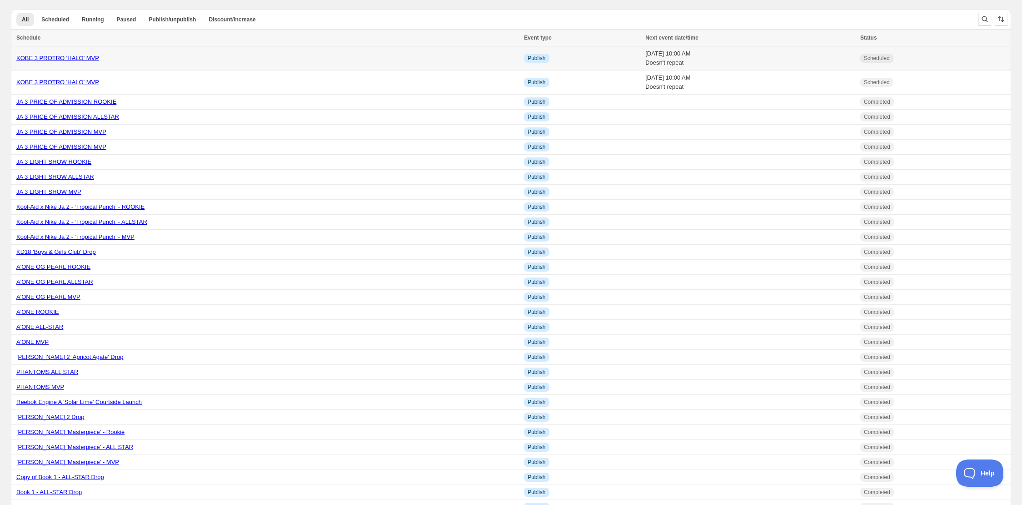
click at [225, 60] on div "KOBE 3 PROTRO 'HALO' MVP" at bounding box center [267, 58] width 502 height 9
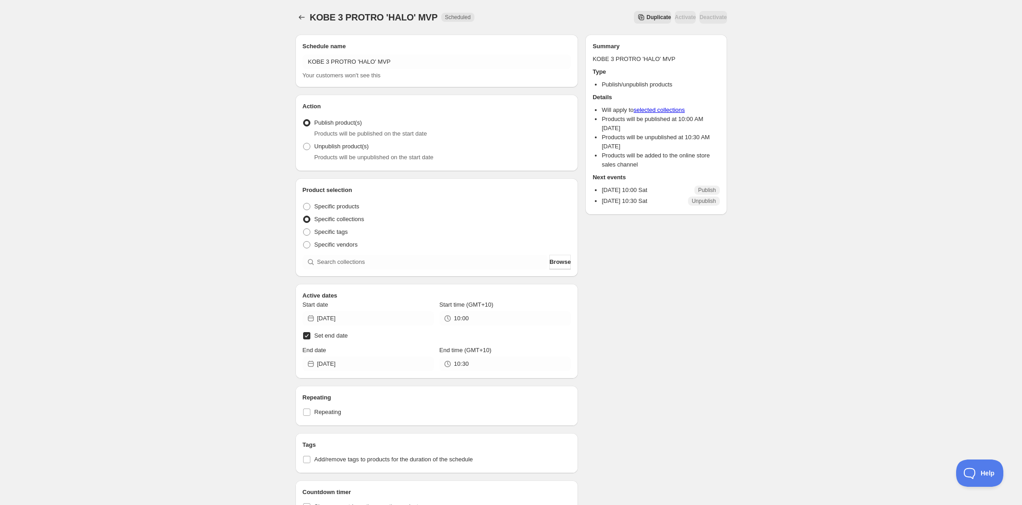
scroll to position [236, 0]
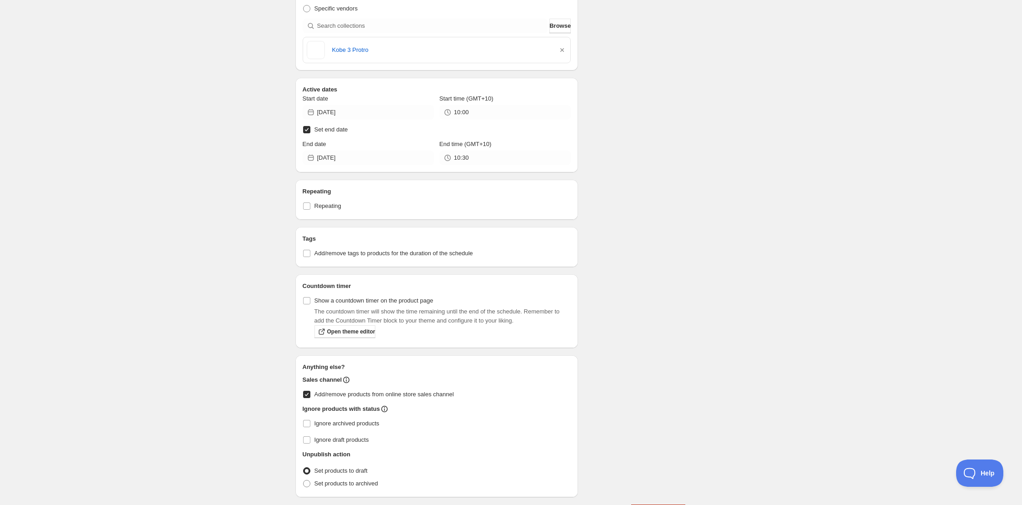
click at [660, 478] on div "Schedule name KOBE 3 PROTRO 'HALO' MVP Your customers won't see this Action Act…" at bounding box center [507, 154] width 439 height 726
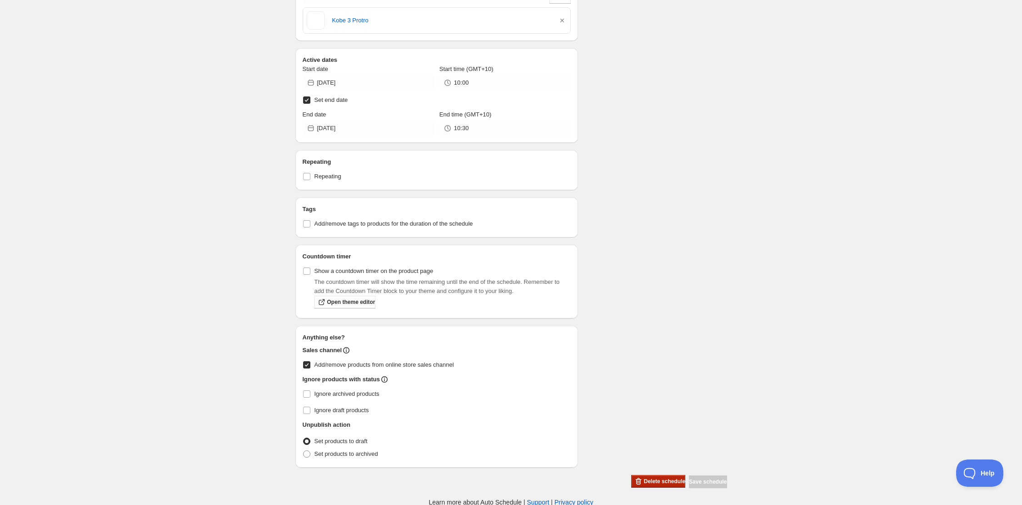
click at [657, 480] on span "Delete schedule" at bounding box center [664, 480] width 41 height 7
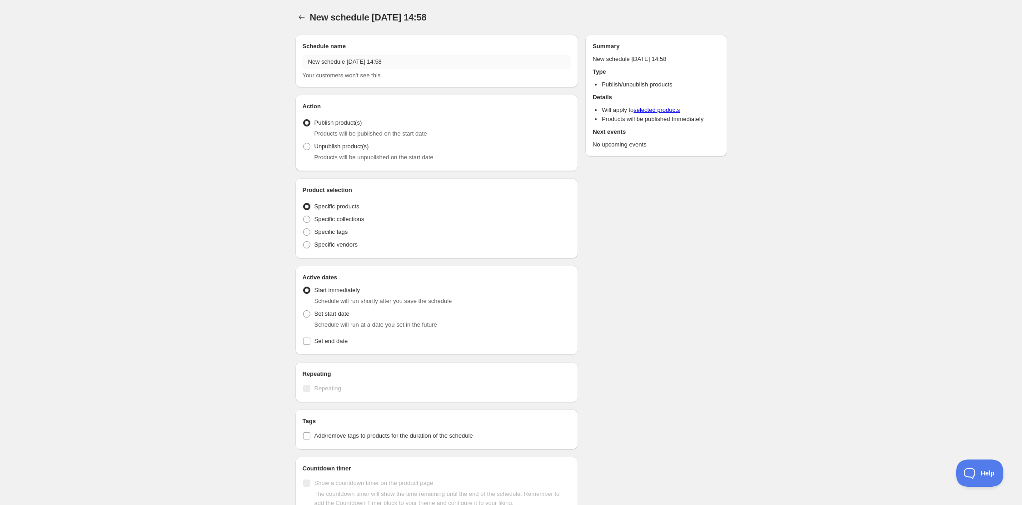
radio input "true"
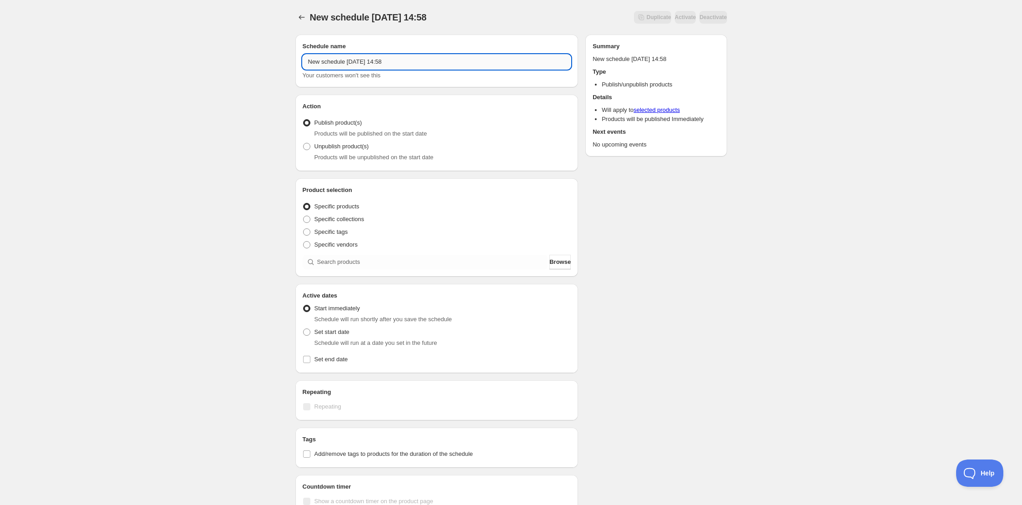
click at [367, 65] on input "New schedule Aug 22 2025 14:58" at bounding box center [437, 62] width 269 height 15
drag, startPoint x: 369, startPoint y: 56, endPoint x: 218, endPoint y: 42, distance: 152.0
click at [218, 42] on div "New schedule Aug 22 2025 14:58. This page is ready New schedule Aug 22 2025 14:…" at bounding box center [511, 346] width 1022 height 693
paste input "KOBE 3 PROTRO 'HALO'"
type input "KOBE 3 PROTRO 'HALO' LLSTAR"
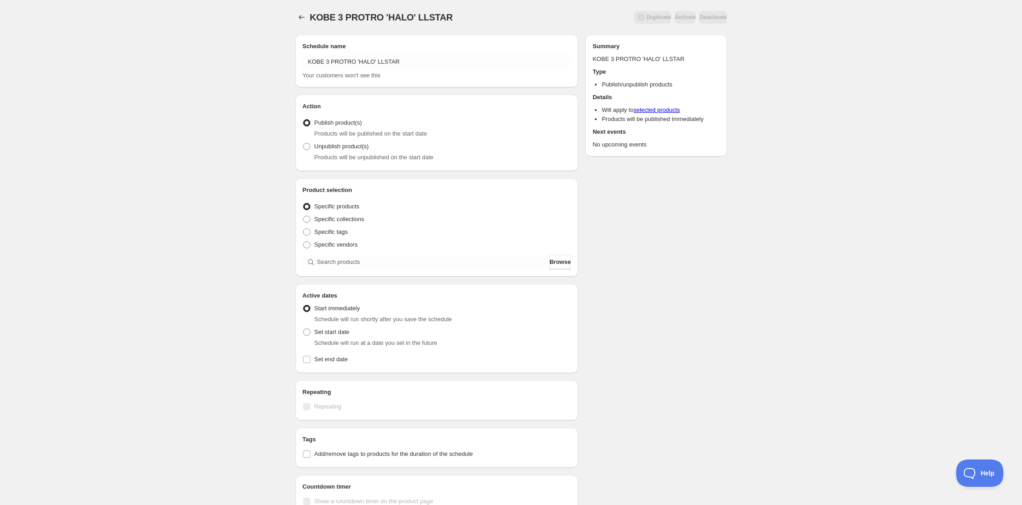
drag, startPoint x: 208, startPoint y: 111, endPoint x: 240, endPoint y: 122, distance: 33.6
click at [209, 111] on div "KOBE 3 PROTRO 'HALO' LLSTAR. This page is ready KOBE 3 PROTRO 'HALO' LLSTAR Dup…" at bounding box center [511, 346] width 1022 height 693
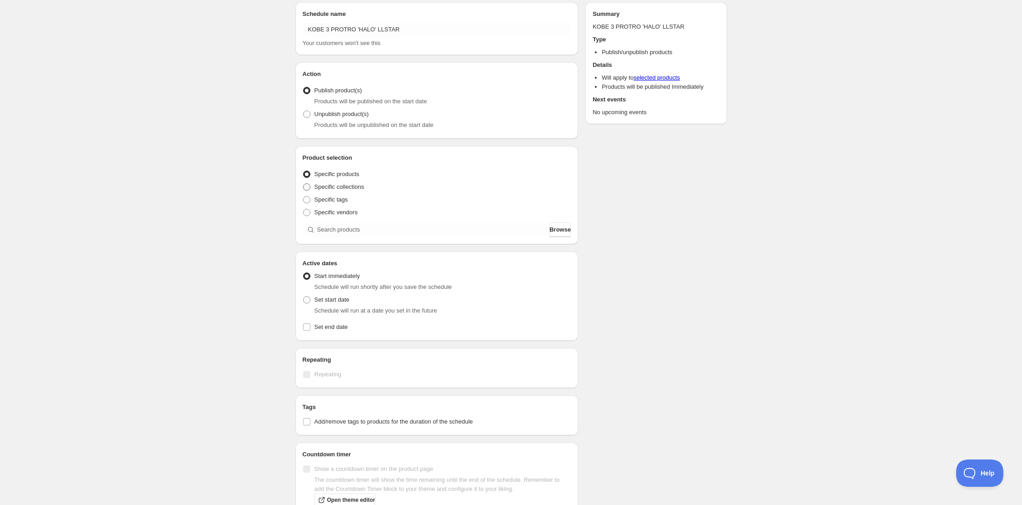
scroll to position [35, 0]
click at [342, 188] on ul "Specific products Specific collections Specific tags Specific vendors" at bounding box center [437, 190] width 269 height 51
click at [343, 186] on span "Specific collections" at bounding box center [340, 183] width 50 height 7
click at [304, 181] on input "Specific collections" at bounding box center [303, 180] width 0 height 0
radio input "true"
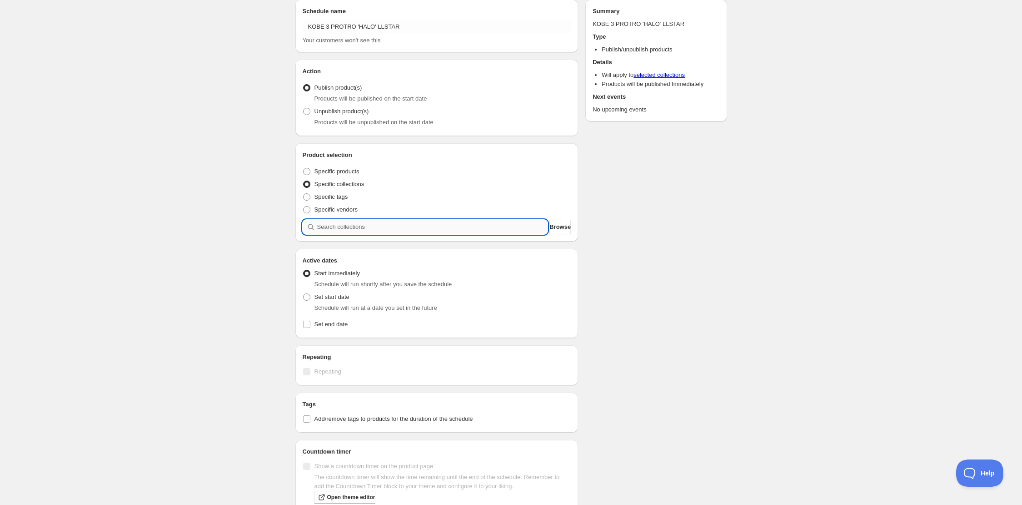
click at [350, 220] on input "search" at bounding box center [432, 227] width 231 height 15
type input "K"
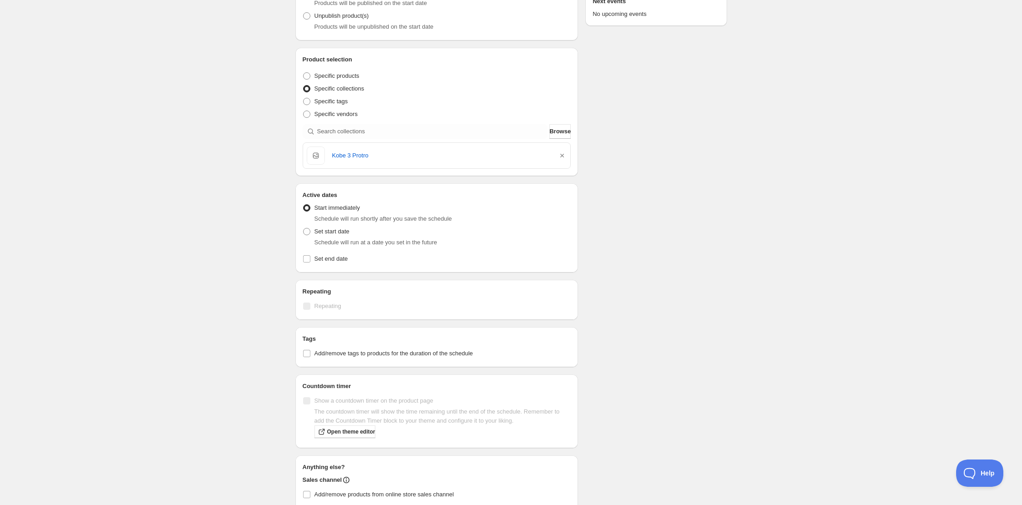
scroll to position [149, 0]
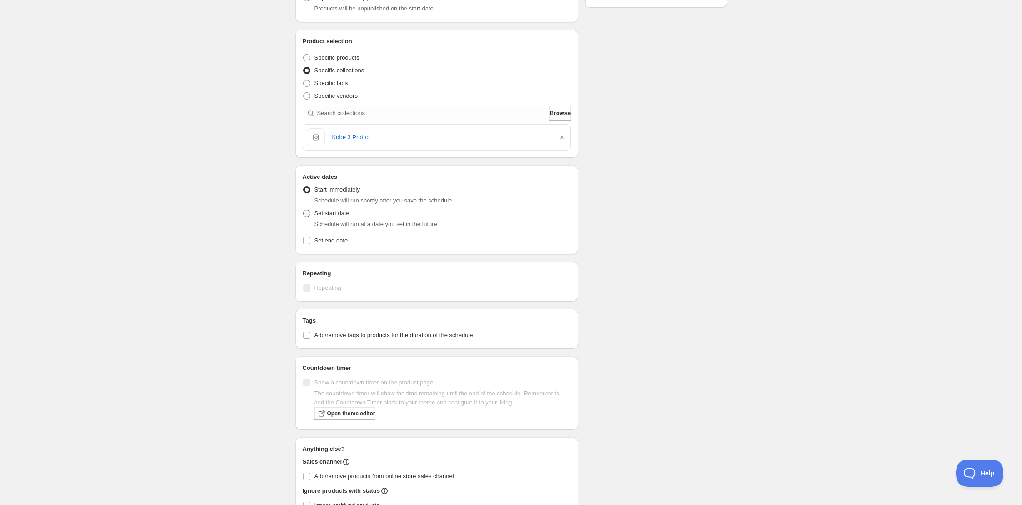
click at [312, 210] on label "Set start date" at bounding box center [326, 213] width 47 height 13
click at [304, 210] on input "Set start date" at bounding box center [303, 210] width 0 height 0
radio input "true"
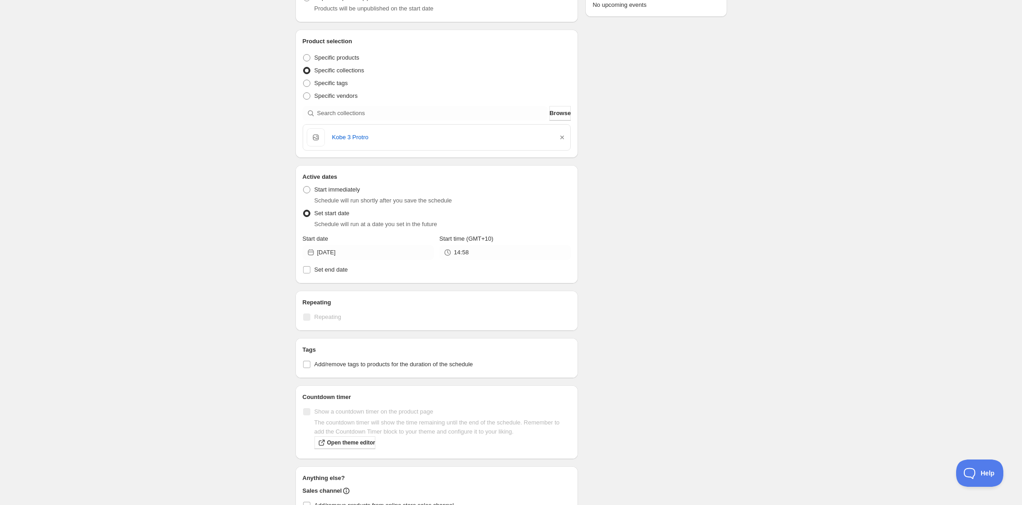
click at [315, 260] on div "Active Date Type Start immediately Schedule will run shortly after you save the…" at bounding box center [437, 228] width 269 height 95
click at [315, 270] on span "Set end date" at bounding box center [332, 269] width 34 height 7
click at [310, 270] on input "Set end date" at bounding box center [306, 269] width 7 height 7
checkbox input "true"
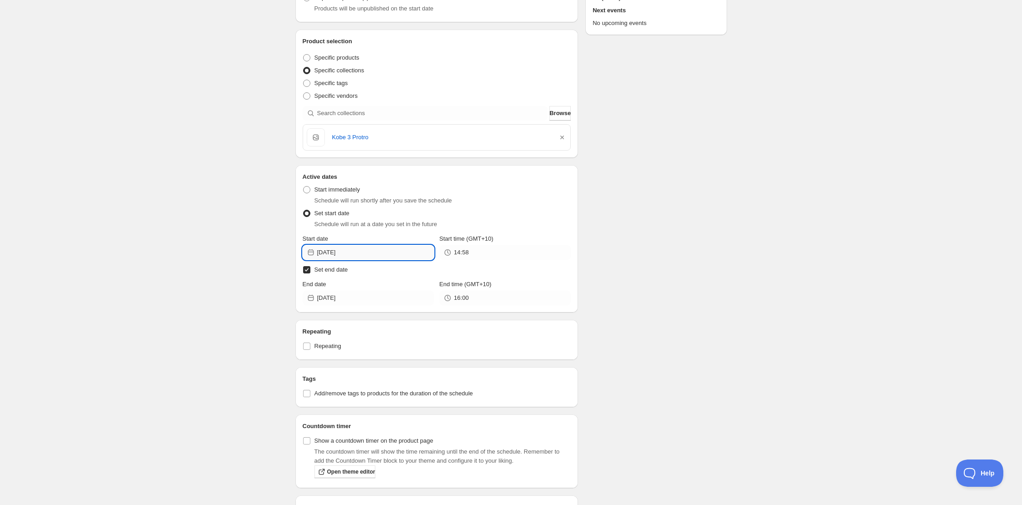
click at [351, 256] on input "2025-08-22" at bounding box center [375, 252] width 117 height 15
click at [420, 343] on span "23" at bounding box center [419, 344] width 10 height 7
type input "2025-08-23"
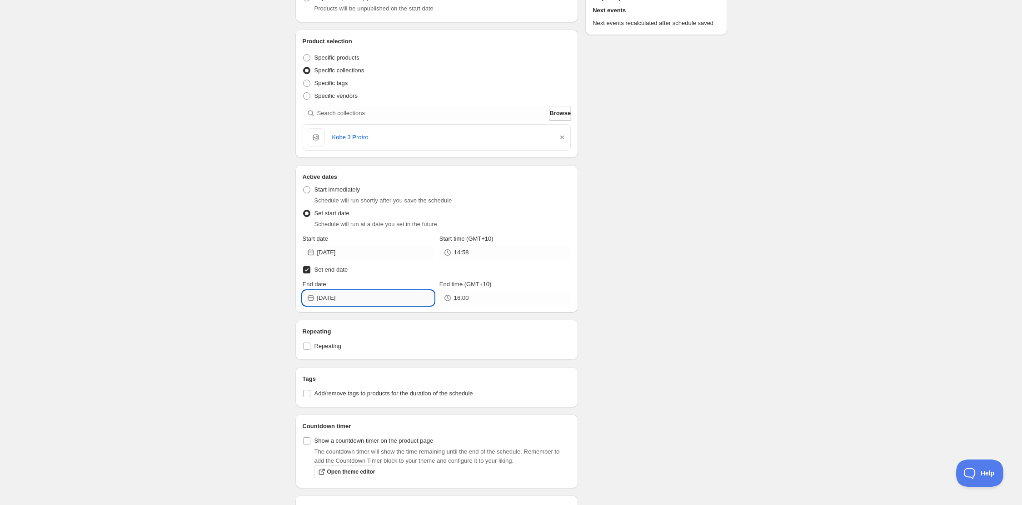
click at [362, 298] on input "2025-08-22" at bounding box center [375, 297] width 117 height 15
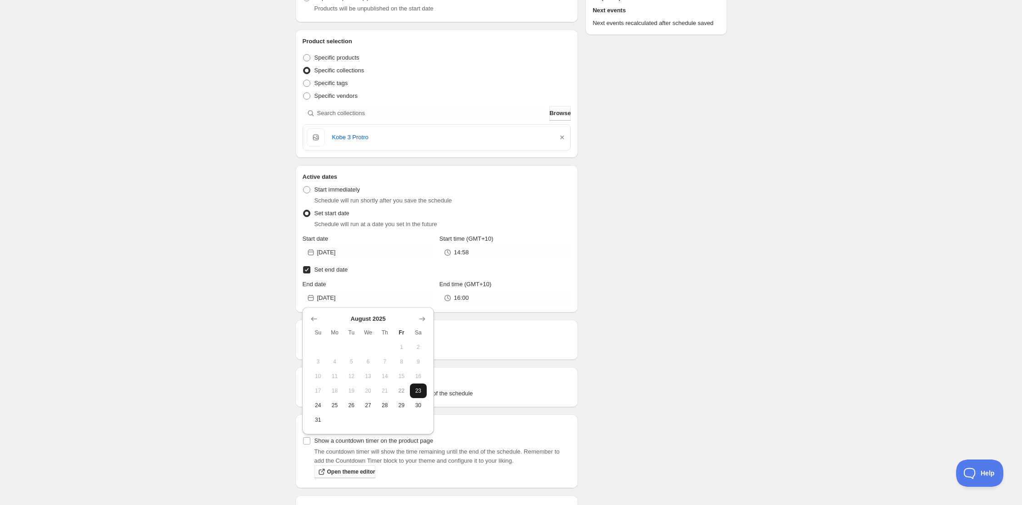
click at [419, 392] on span "23" at bounding box center [419, 390] width 10 height 7
type input "2025-08-23"
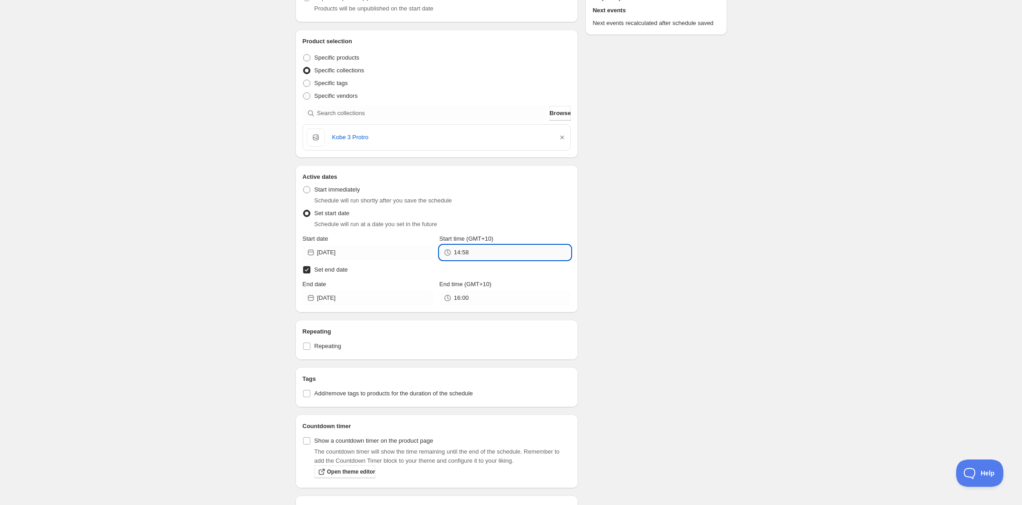
click at [470, 253] on input "14:58" at bounding box center [512, 252] width 117 height 15
click at [466, 365] on button "10:30" at bounding box center [505, 364] width 126 height 15
click at [477, 254] on input "10:30" at bounding box center [512, 252] width 117 height 15
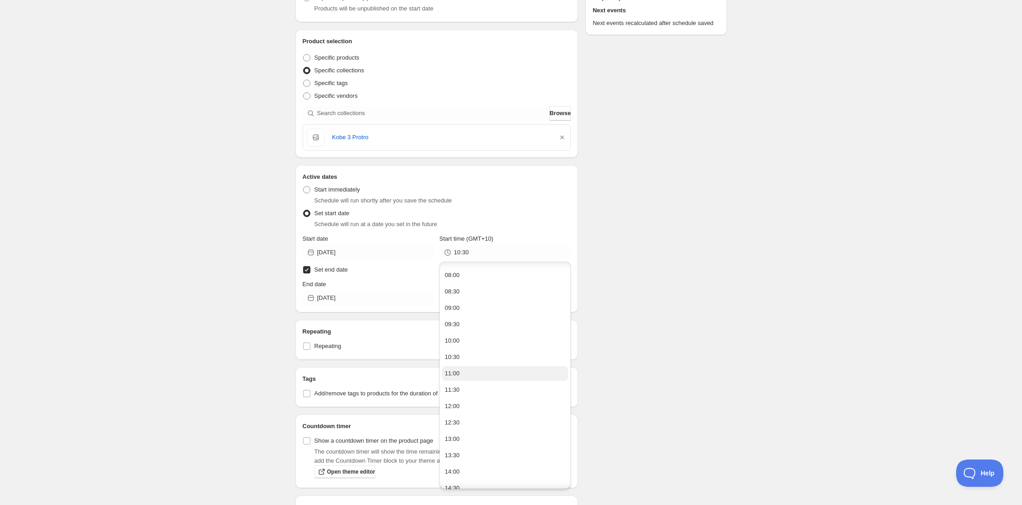
click at [483, 369] on button "11:00" at bounding box center [505, 373] width 126 height 15
type input "11:00"
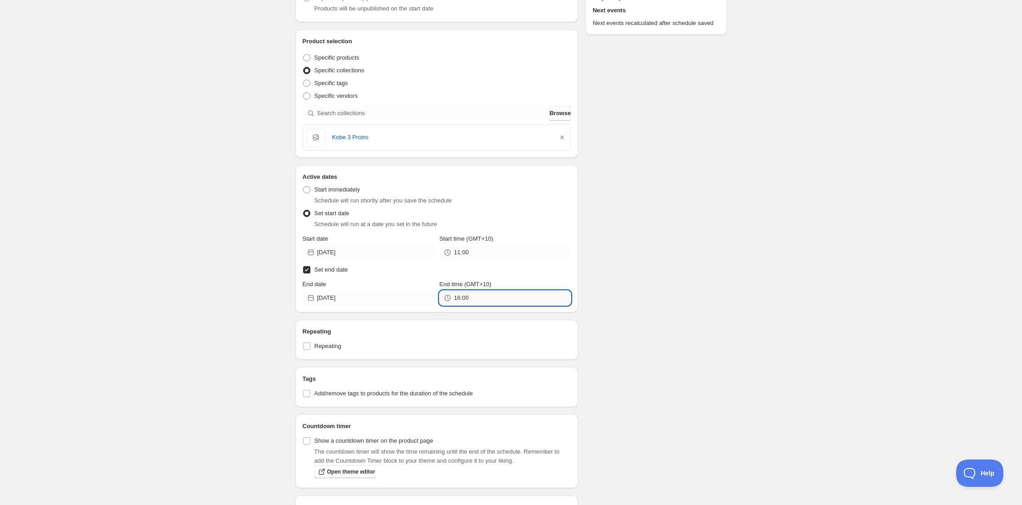
click at [472, 296] on input "16:00" at bounding box center [512, 297] width 117 height 15
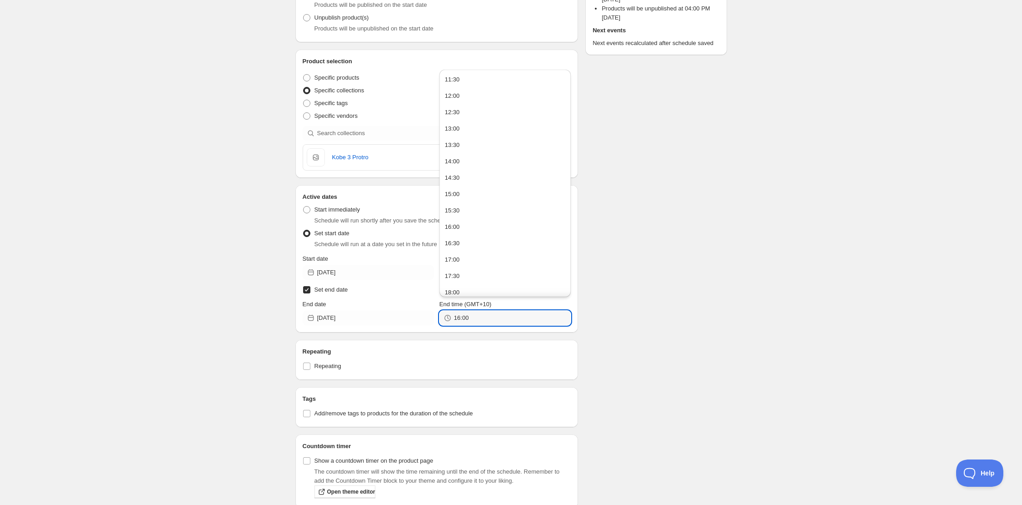
click at [470, 76] on button "11:30" at bounding box center [505, 79] width 126 height 15
type input "11:30"
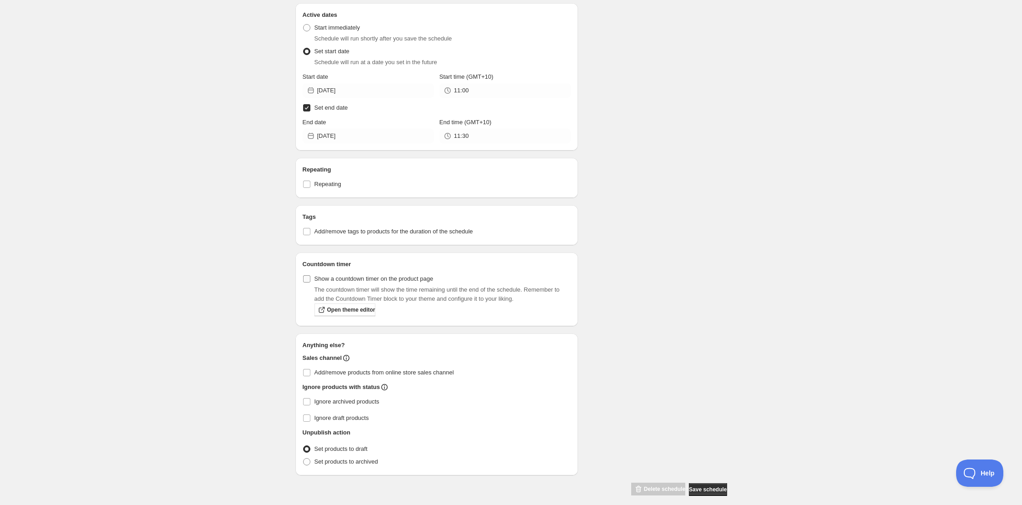
scroll to position [311, 0]
click at [334, 235] on label "Add/remove tags to products for the duration of the schedule" at bounding box center [437, 230] width 269 height 13
click at [310, 234] on input "Add/remove tags to products for the duration of the schedule" at bounding box center [306, 230] width 7 height 7
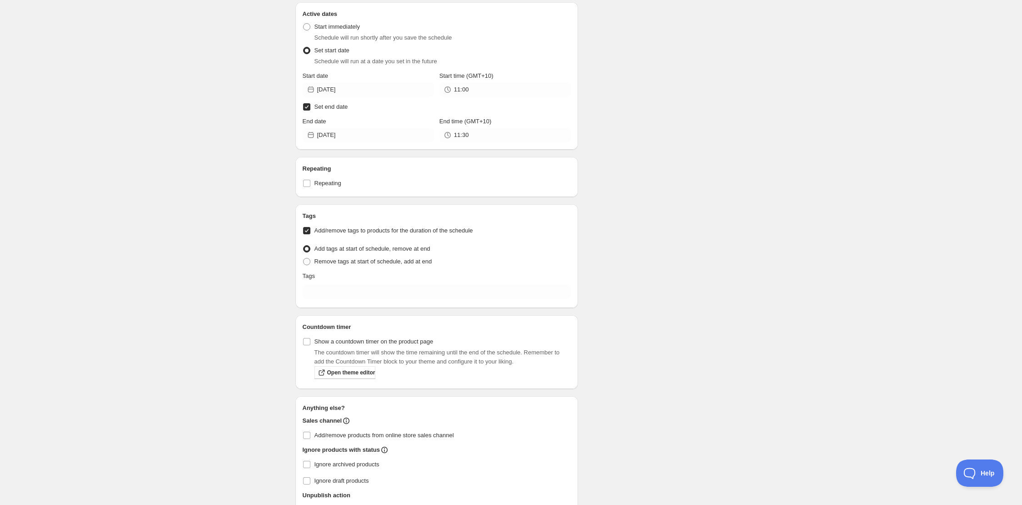
click at [335, 234] on label "Add/remove tags to products for the duration of the schedule" at bounding box center [437, 230] width 269 height 13
click at [310, 234] on input "Add/remove tags to products for the duration of the schedule" at bounding box center [306, 230] width 7 height 7
checkbox input "false"
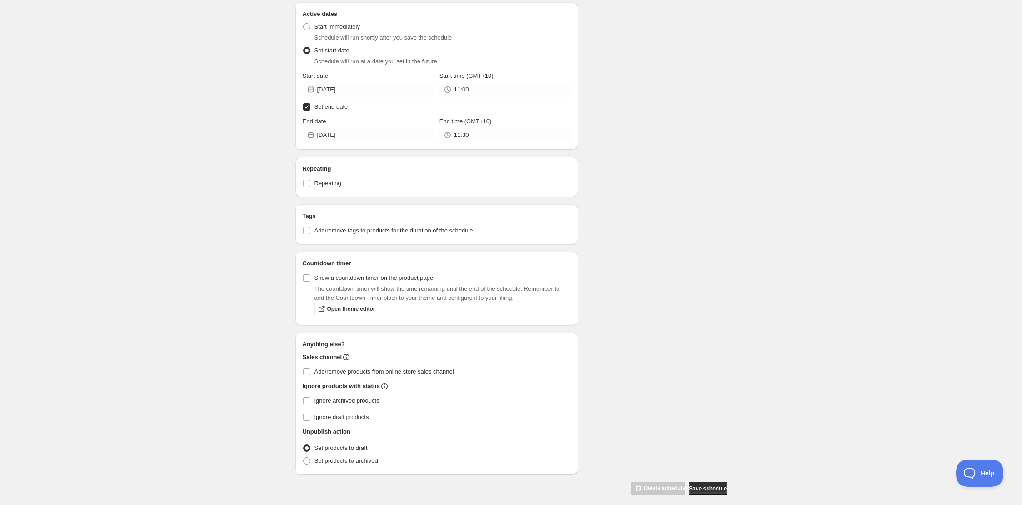
scroll to position [318, 0]
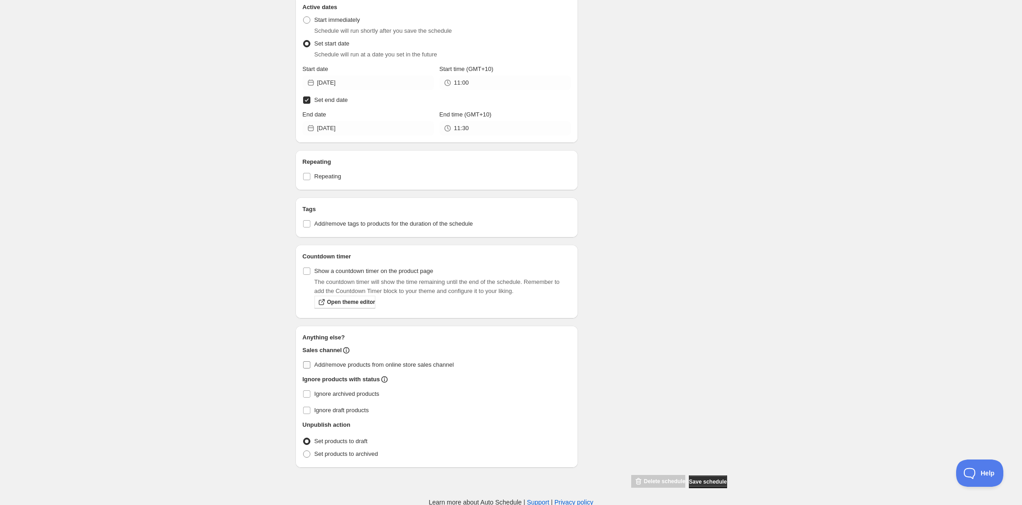
click at [372, 361] on span "Add/remove products from online store sales channel" at bounding box center [385, 364] width 140 height 7
click at [310, 361] on input "Add/remove products from online store sales channel" at bounding box center [306, 364] width 7 height 7
checkbox input "true"
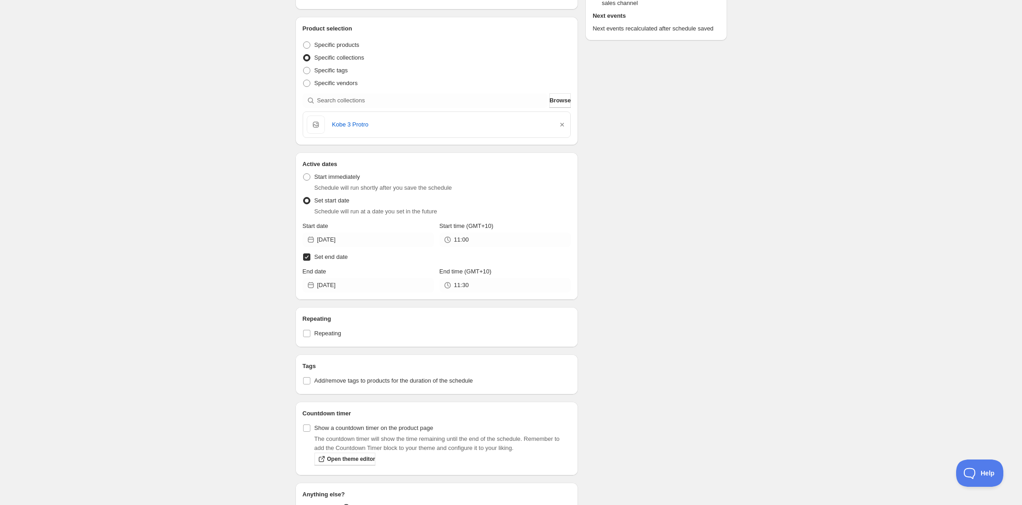
scroll to position [0, 0]
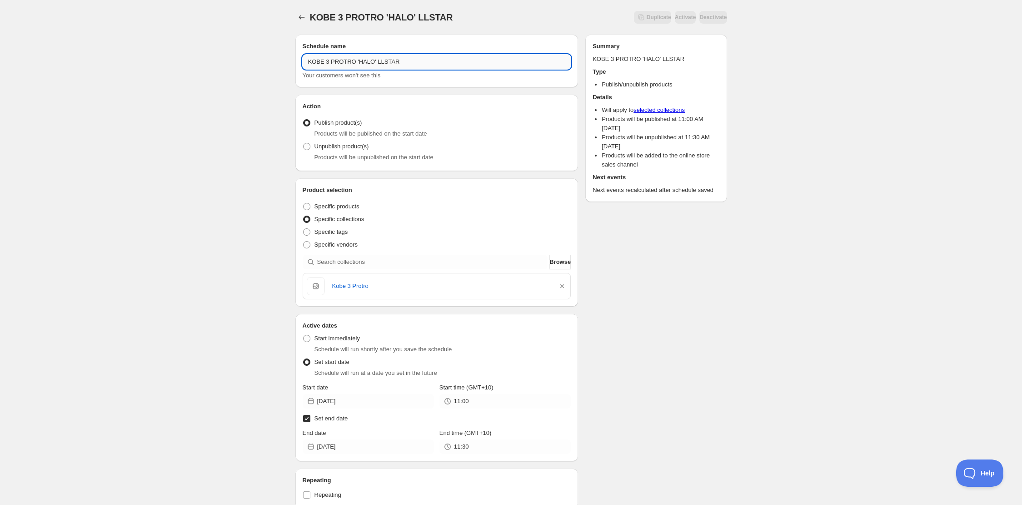
click at [378, 61] on input "KOBE 3 PROTRO 'HALO' LLSTAR" at bounding box center [437, 62] width 269 height 15
type input "KOBE 3 PROTRO 'HALO' ALLSTAR"
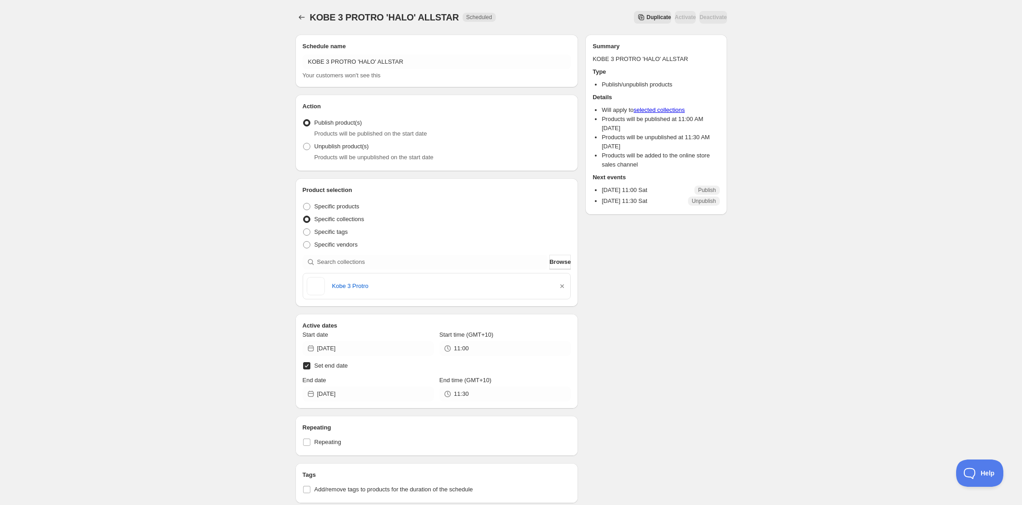
click at [647, 20] on span "Duplicate" at bounding box center [659, 17] width 25 height 7
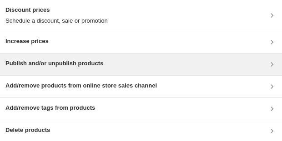
click at [114, 59] on div "Publish and/or unpublish products" at bounding box center [140, 64] width 271 height 11
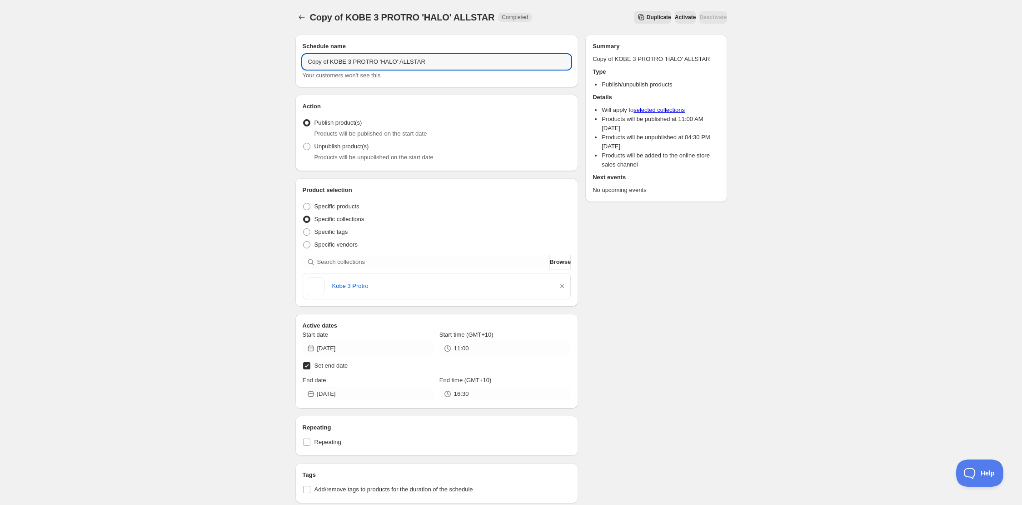
drag, startPoint x: 331, startPoint y: 65, endPoint x: 277, endPoint y: 55, distance: 55.1
click at [277, 55] on div "Copy of KOBE 3 PROTRO 'HALO' ALLSTAR. This page is ready Copy of KOBE 3 PROTRO …" at bounding box center [511, 386] width 1022 height 772
click at [379, 62] on input "KOBE 3 PROTRO 'HALO' ALLSTAR" at bounding box center [437, 62] width 269 height 15
type input "KOBE 3 PROTRO 'HALO' ROOKIE"
drag, startPoint x: 259, startPoint y: 114, endPoint x: 261, endPoint y: 106, distance: 7.6
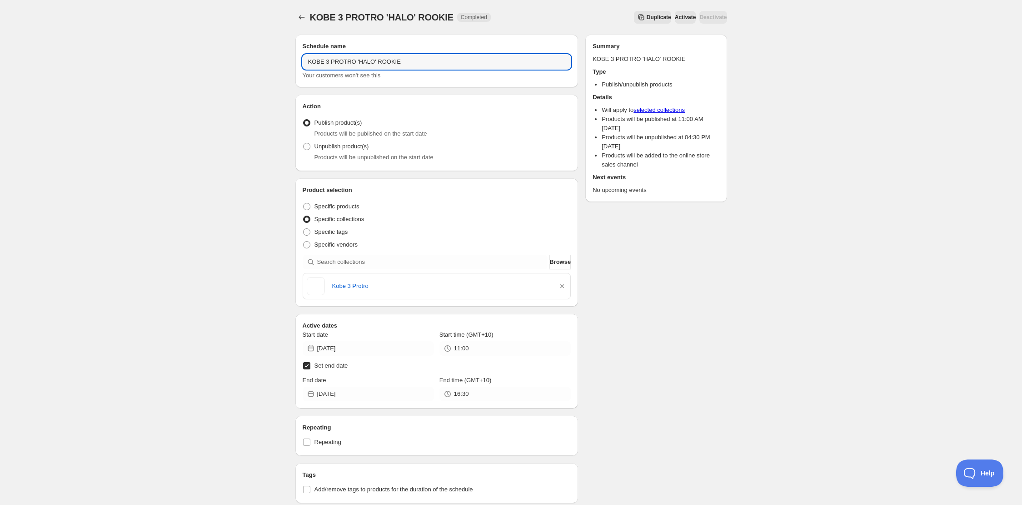
click at [260, 107] on div "KOBE 3 PROTRO 'HALO' ROOKIE. This page is ready KOBE 3 PROTRO 'HALO' ROOKIE Com…" at bounding box center [511, 386] width 1022 height 772
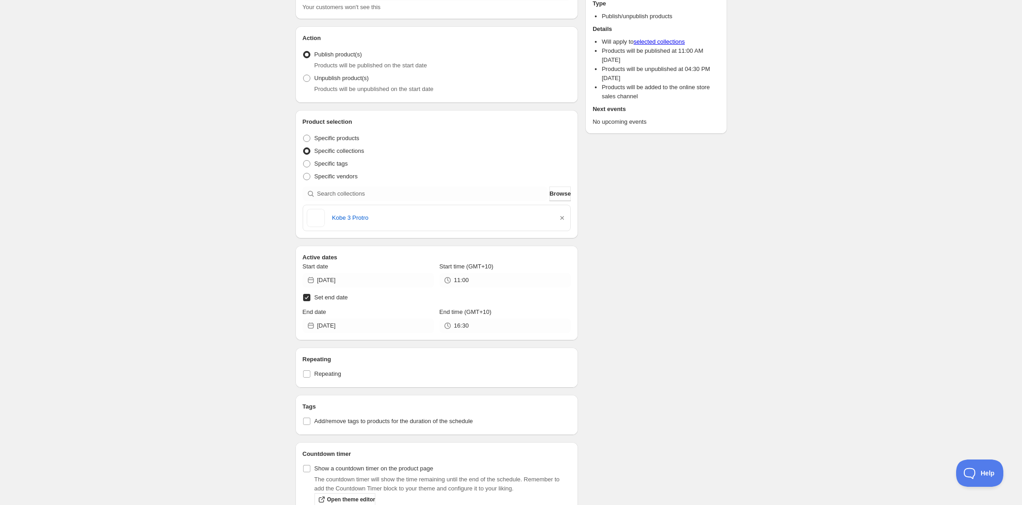
click at [265, 104] on div "KOBE 3 PROTRO 'HALO' ROOKIE. This page is ready KOBE 3 PROTRO 'HALO' ROOKIE Com…" at bounding box center [511, 318] width 1022 height 772
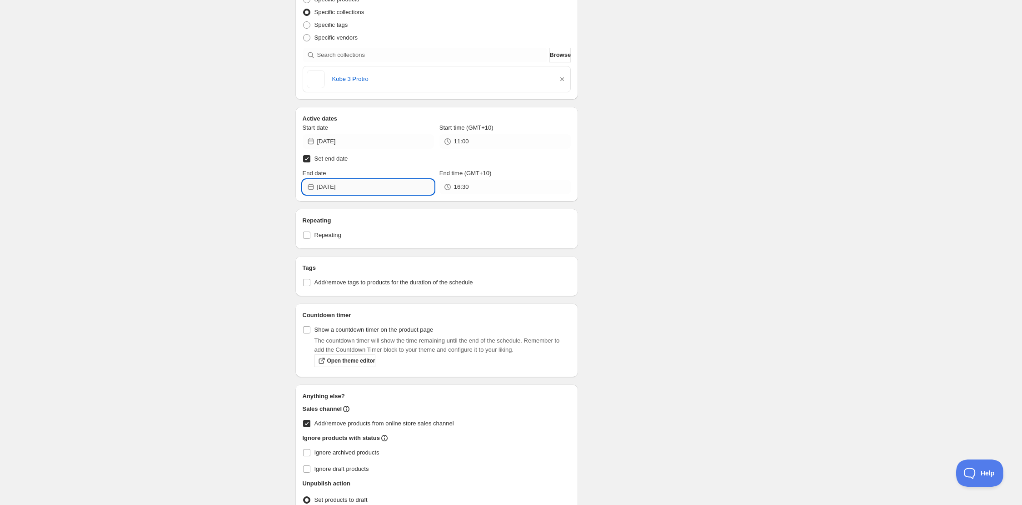
click at [373, 185] on input "[DATE]" at bounding box center [375, 187] width 117 height 15
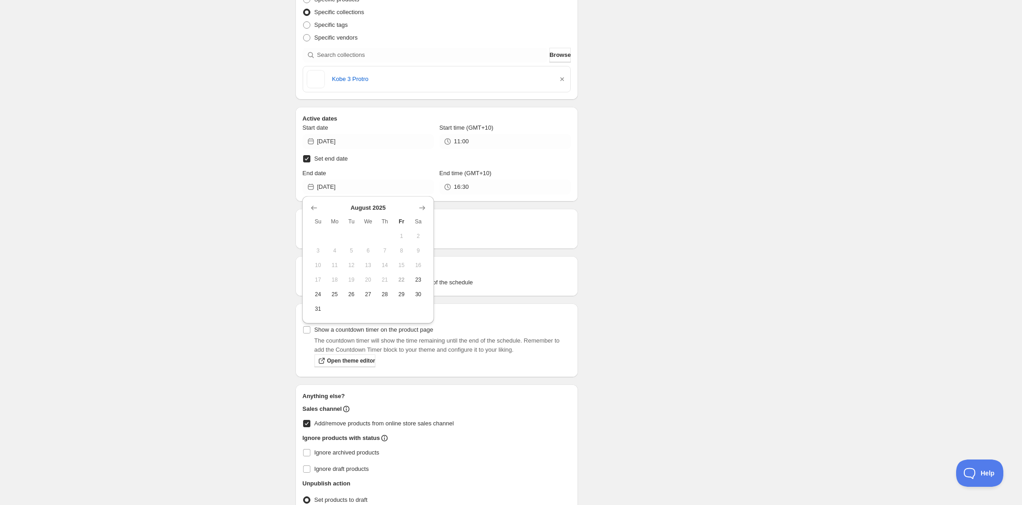
click at [420, 279] on span "23" at bounding box center [419, 279] width 10 height 7
type input "[DATE]"
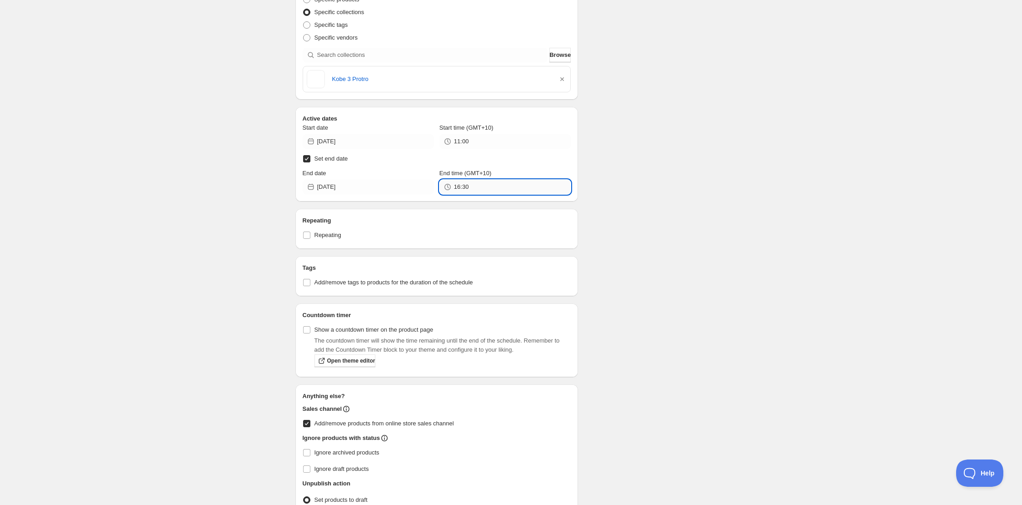
click at [483, 186] on input "16:30" at bounding box center [512, 187] width 117 height 15
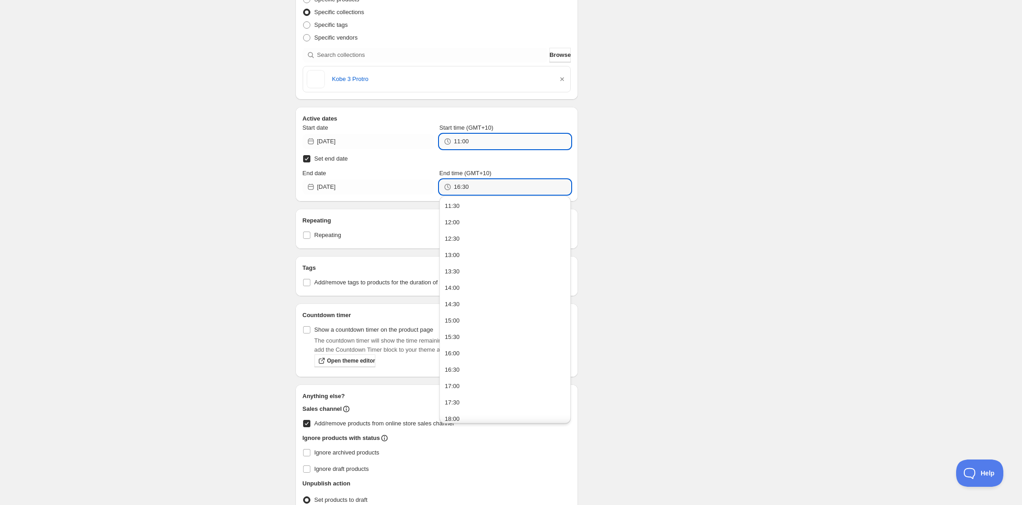
click at [485, 147] on input "11:00" at bounding box center [512, 141] width 117 height 15
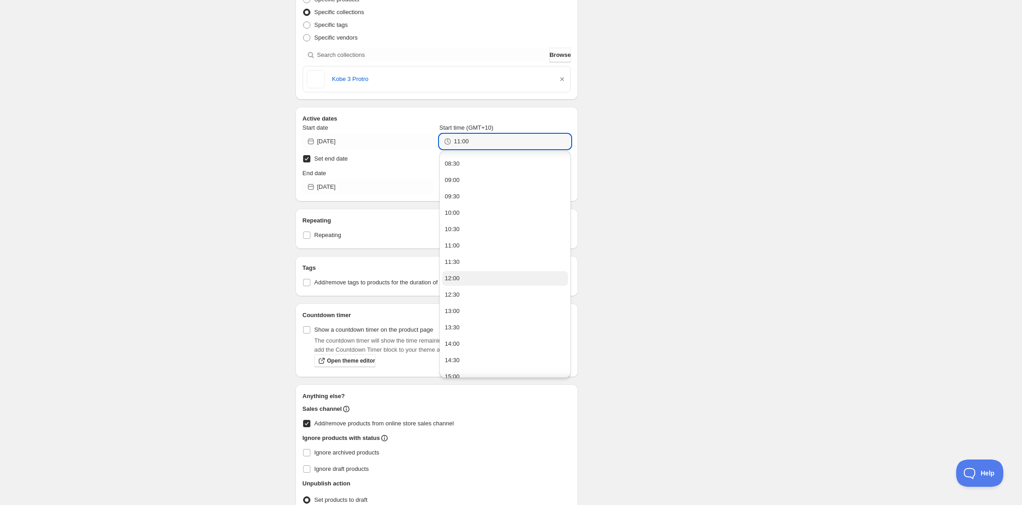
click at [485, 274] on button "12:00" at bounding box center [505, 278] width 126 height 15
type input "12:00"
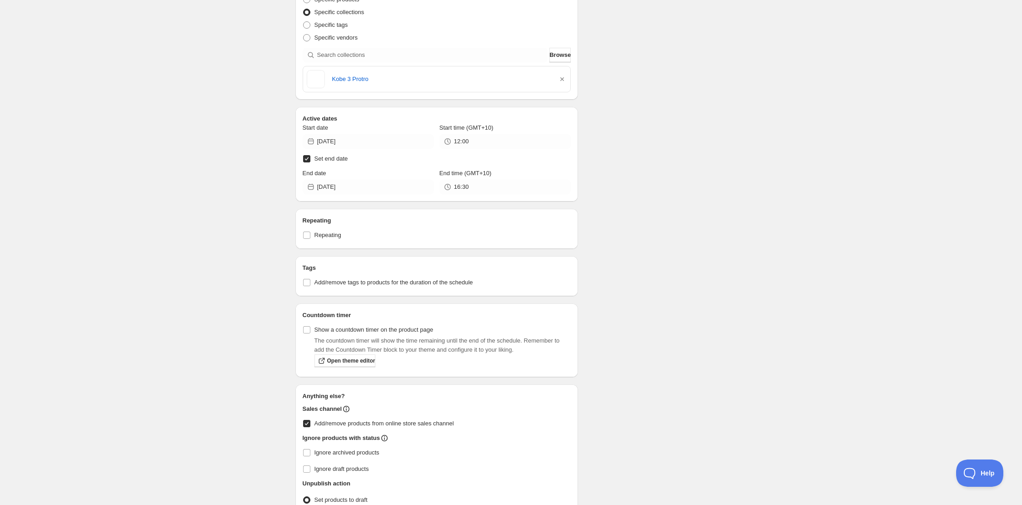
click at [324, 157] on span "Set end date" at bounding box center [332, 158] width 34 height 7
click at [310, 157] on input "Set end date" at bounding box center [306, 158] width 7 height 7
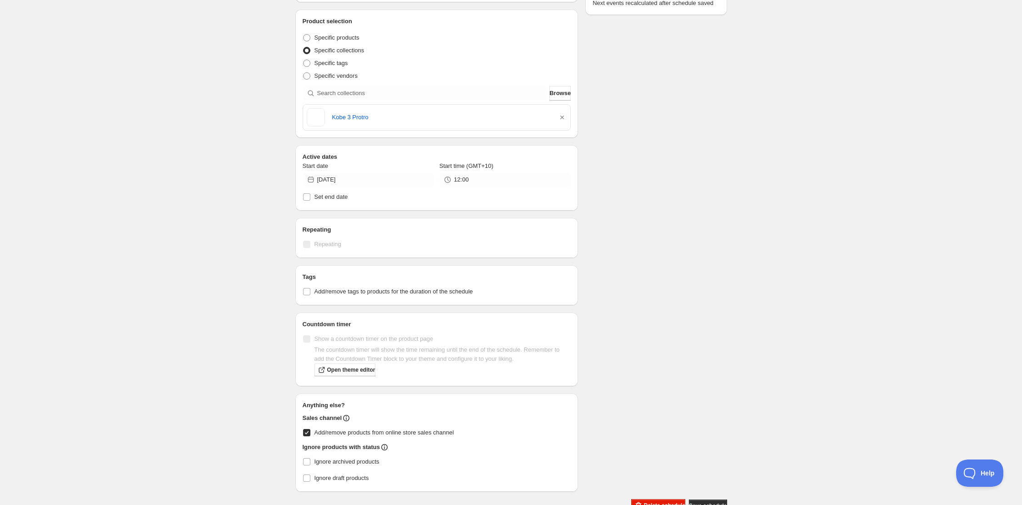
scroll to position [168, 0]
click at [322, 198] on span "Set end date" at bounding box center [332, 197] width 34 height 7
click at [310, 198] on input "Set end date" at bounding box center [306, 197] width 7 height 7
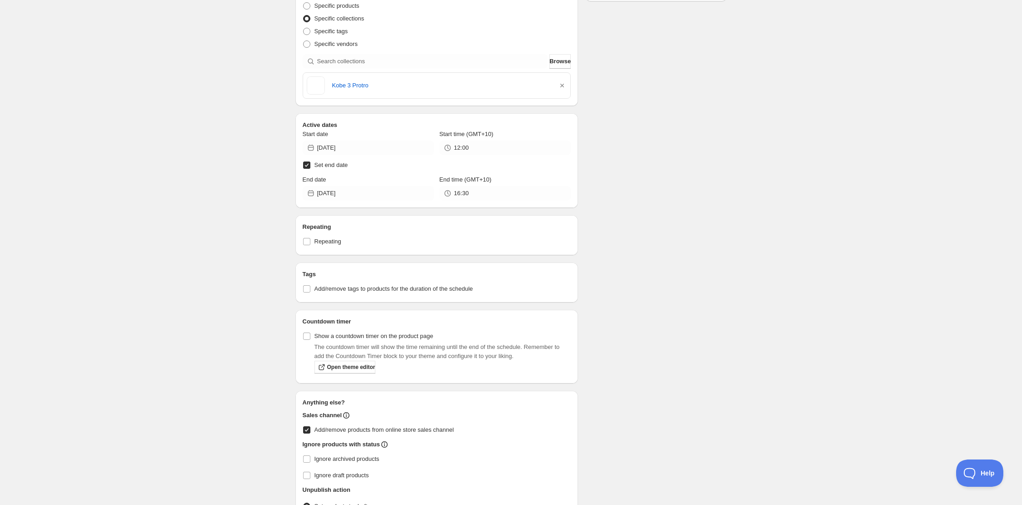
click at [318, 166] on span "Set end date" at bounding box center [332, 164] width 34 height 7
click at [310, 166] on input "Set end date" at bounding box center [306, 164] width 7 height 7
checkbox input "false"
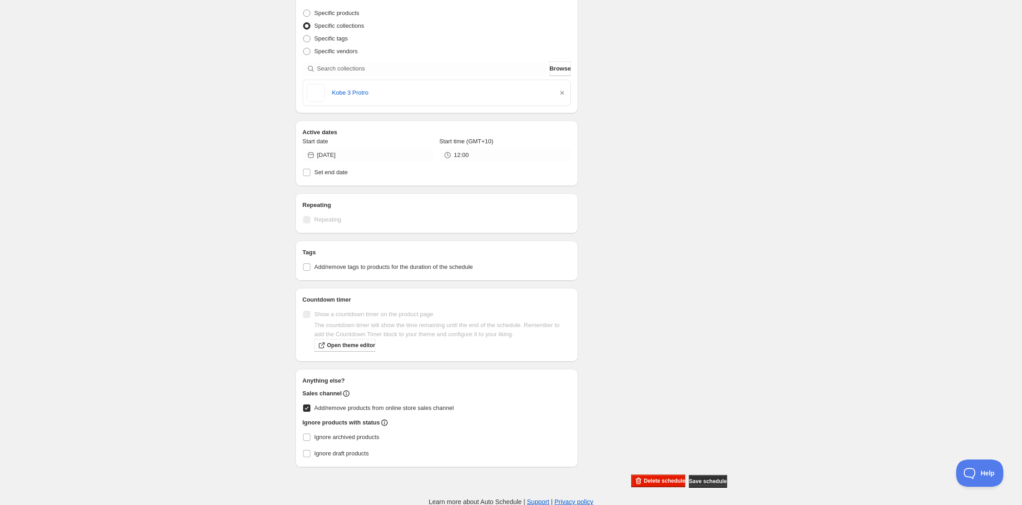
click at [260, 166] on div "KOBE 3 PROTRO 'HALO' ROOKIE. This page is ready KOBE 3 PROTRO 'HALO' ROOKIE Com…" at bounding box center [511, 156] width 1022 height 699
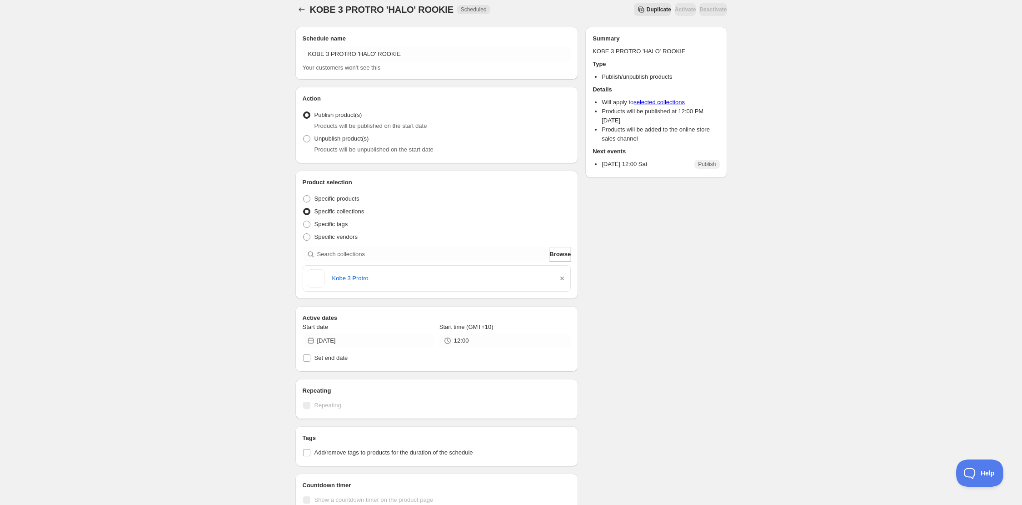
scroll to position [0, 0]
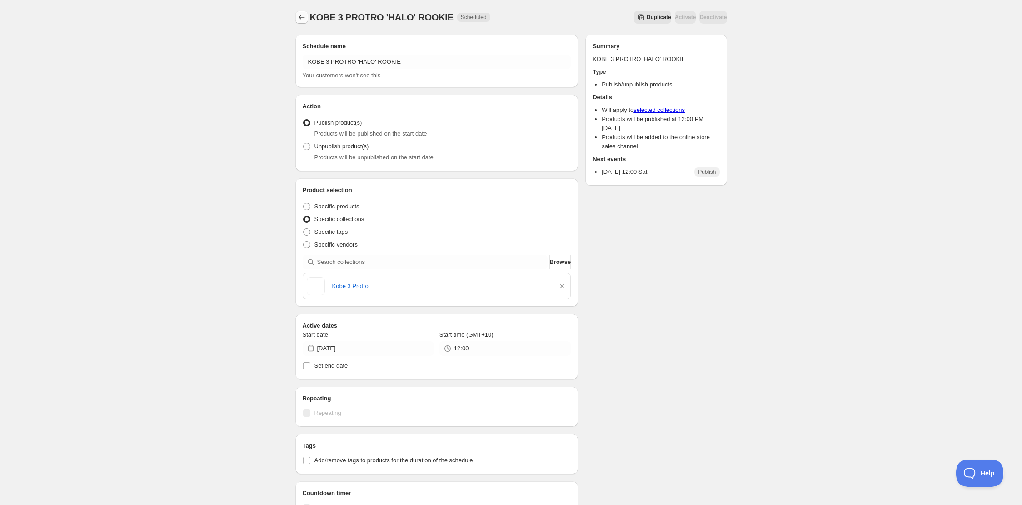
click at [305, 20] on icon "Schedules" at bounding box center [301, 17] width 9 height 9
